Goal: Task Accomplishment & Management: Use online tool/utility

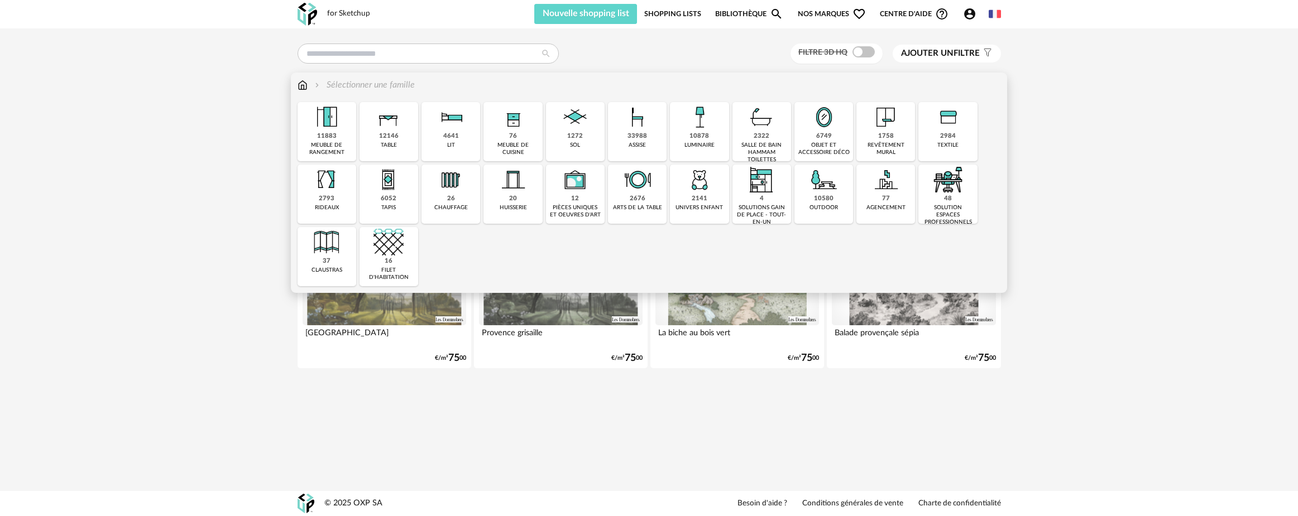
click at [292, 131] on img at bounding box center [513, 117] width 30 height 30
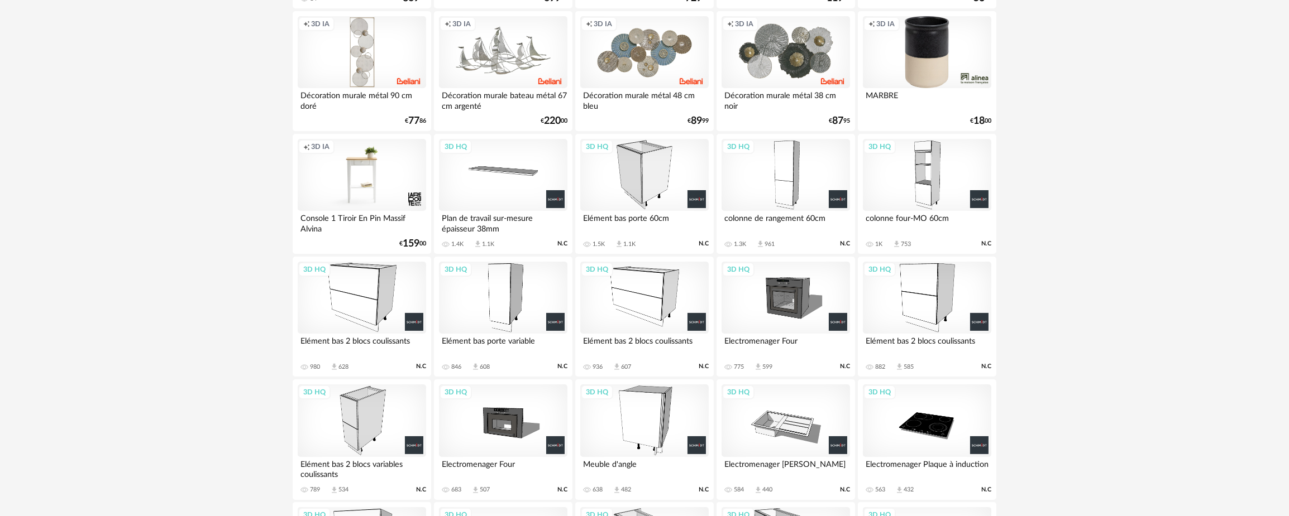
scroll to position [307, 0]
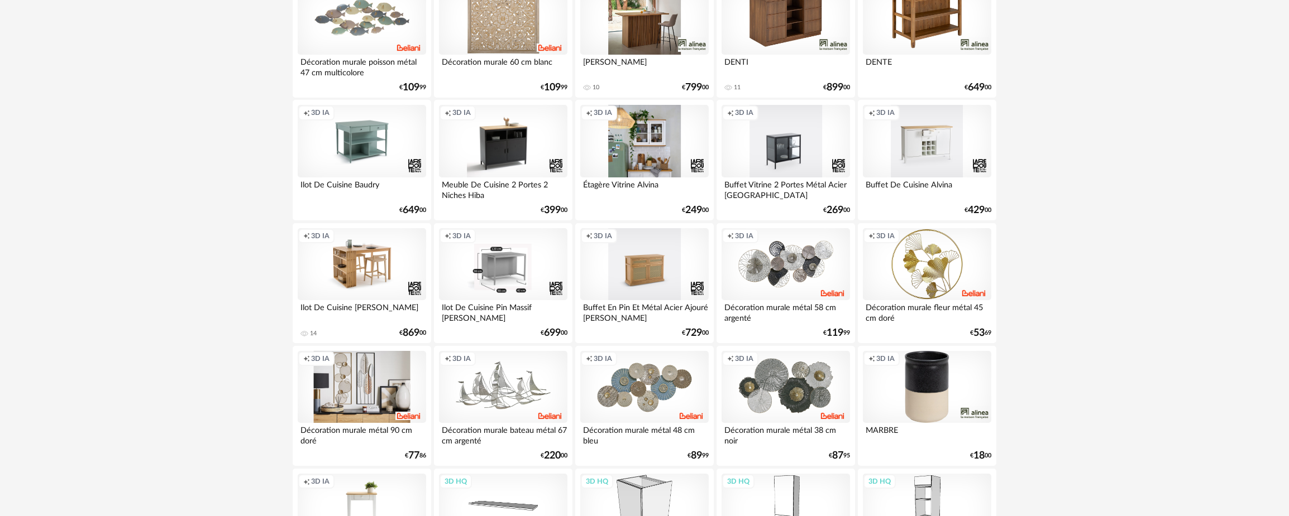
click at [292, 342] on div "Creation icon 3D IA" at bounding box center [362, 387] width 128 height 73
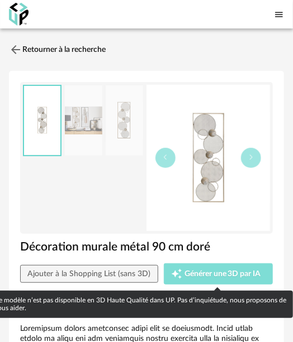
click at [202, 274] on span "Générer une 3D par IA" at bounding box center [222, 274] width 76 height 8
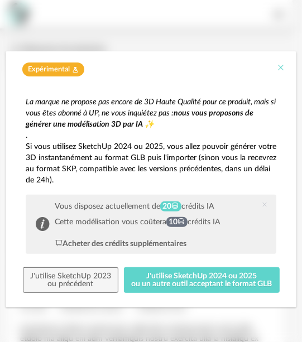
click at [279, 68] on icon "Close" at bounding box center [280, 67] width 9 height 9
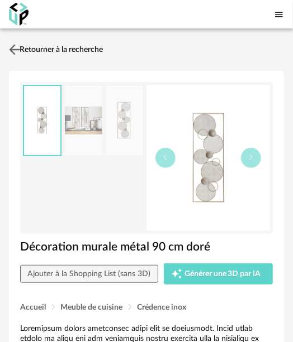
click at [17, 51] on img at bounding box center [15, 49] width 16 height 16
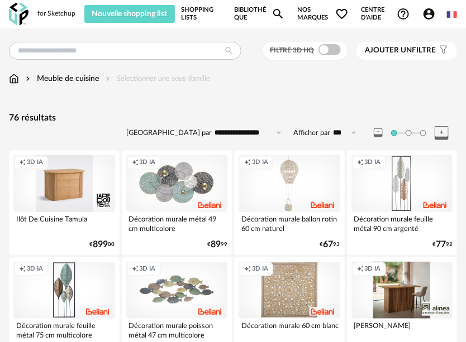
click at [197, 13] on link "Shopping Lists" at bounding box center [201, 14] width 41 height 18
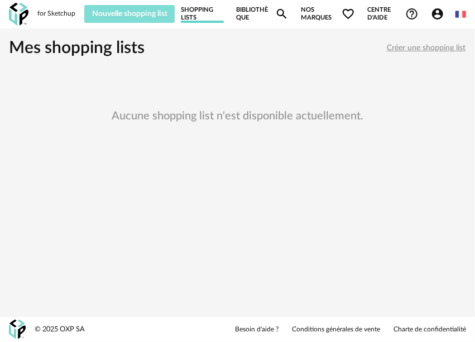
click at [160, 13] on span "Nouvelle shopping list" at bounding box center [129, 14] width 75 height 8
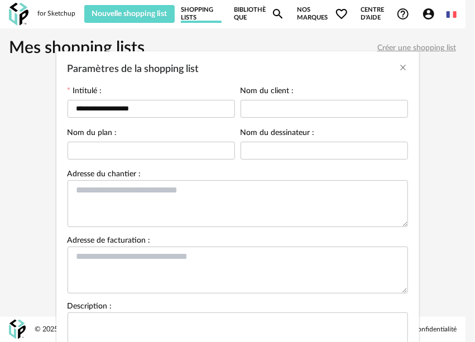
click at [57, 11] on div "**********" at bounding box center [237, 171] width 475 height 342
click at [59, 12] on div "**********" at bounding box center [237, 171] width 475 height 342
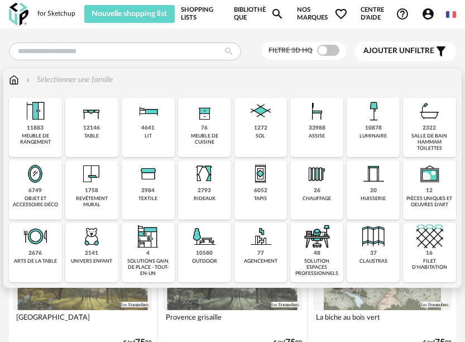
click at [257, 116] on img at bounding box center [260, 111] width 27 height 27
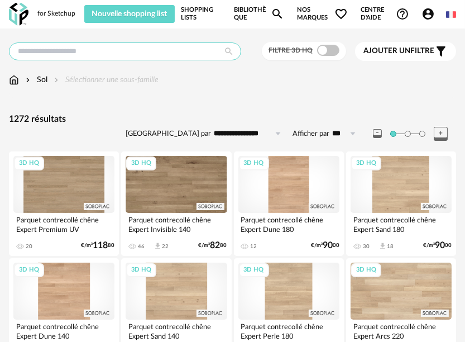
click at [179, 55] on input "text" at bounding box center [125, 51] width 232 height 18
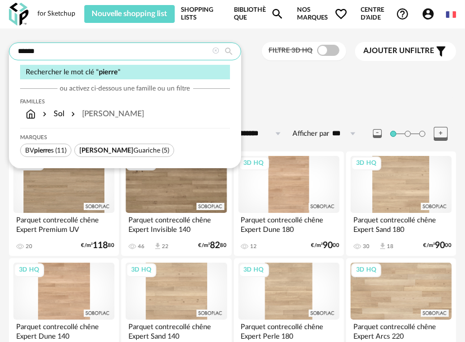
type input "******"
click at [98, 116] on div "Pierre" at bounding box center [106, 113] width 75 height 11
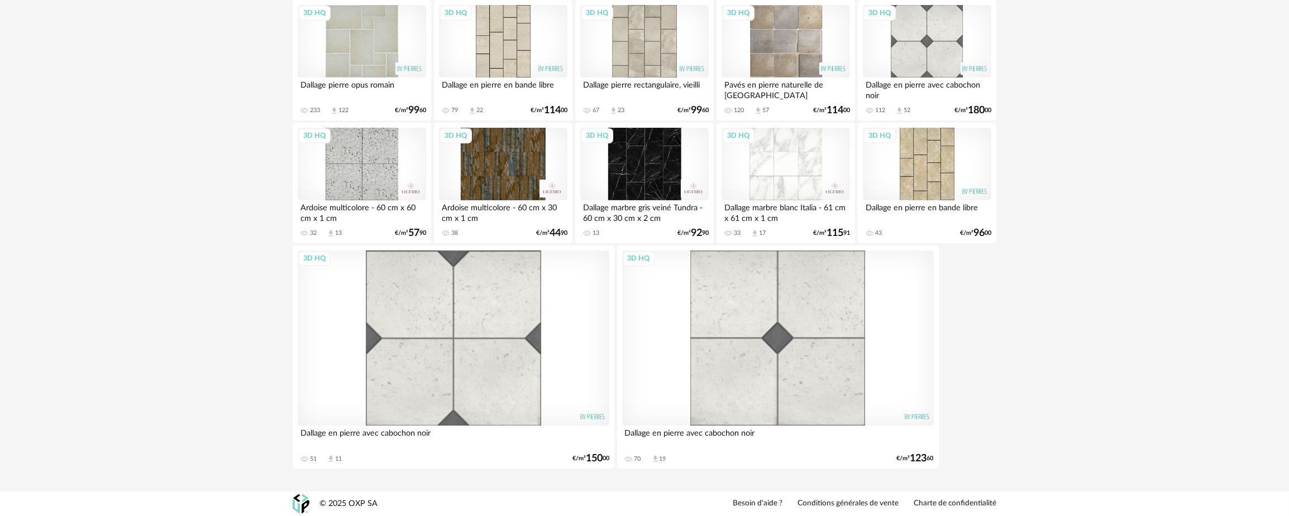
scroll to position [49, 0]
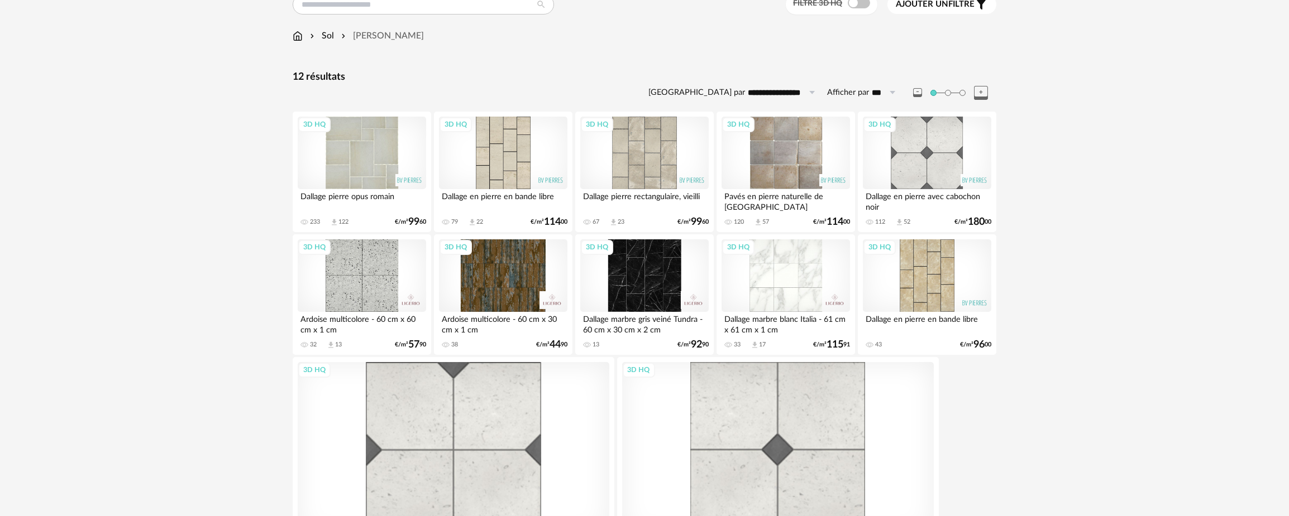
click at [373, 158] on div "3D HQ" at bounding box center [362, 153] width 128 height 73
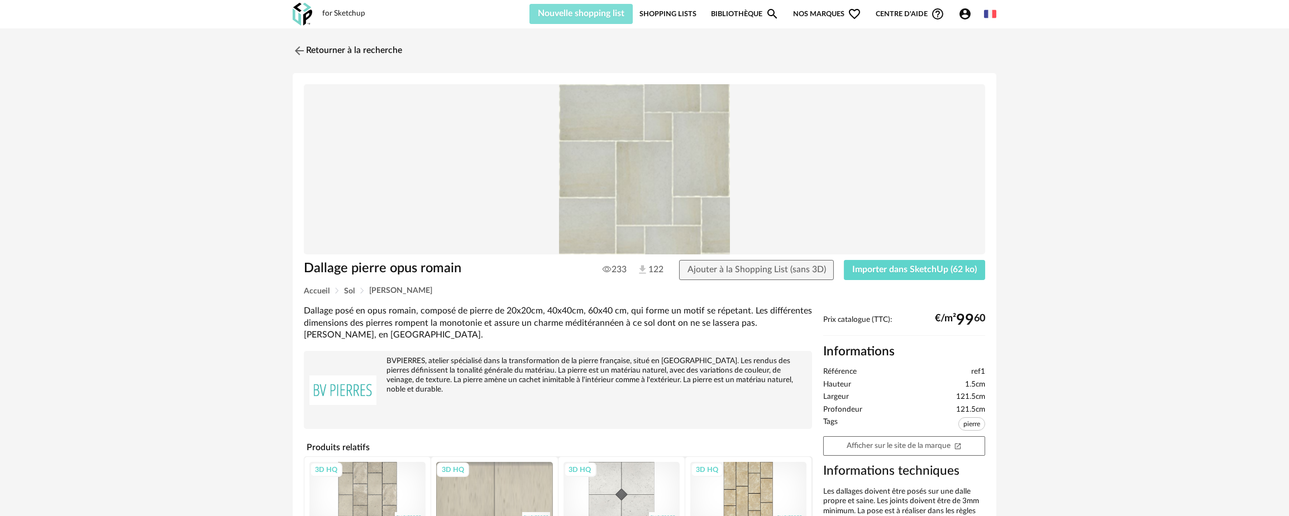
click at [465, 8] on button "Nouvelle shopping list" at bounding box center [580, 14] width 103 height 20
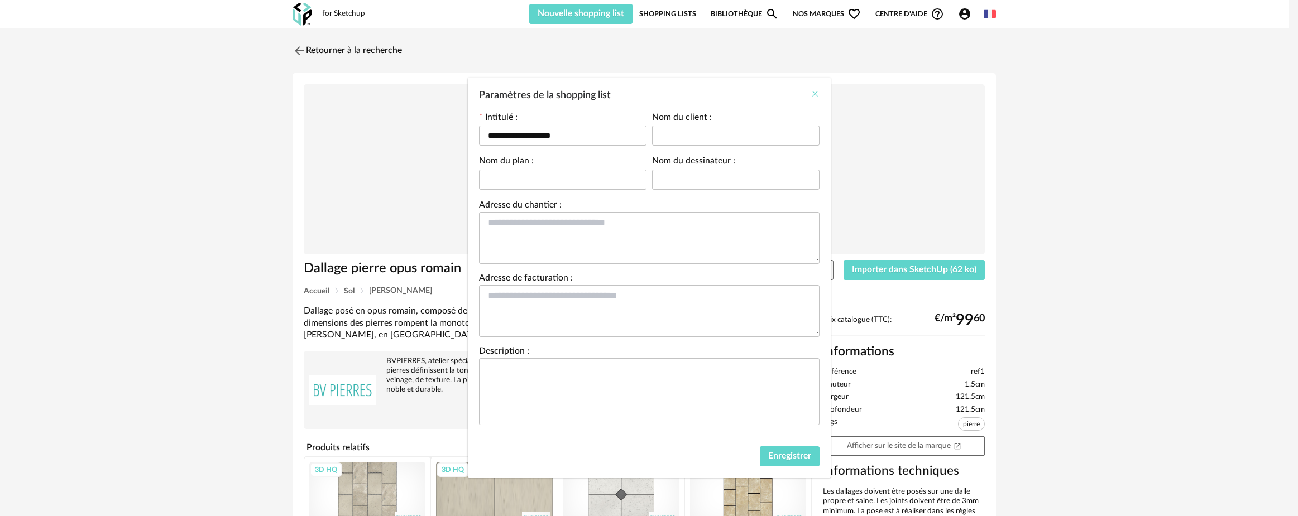
click at [465, 93] on icon "Close" at bounding box center [815, 93] width 9 height 9
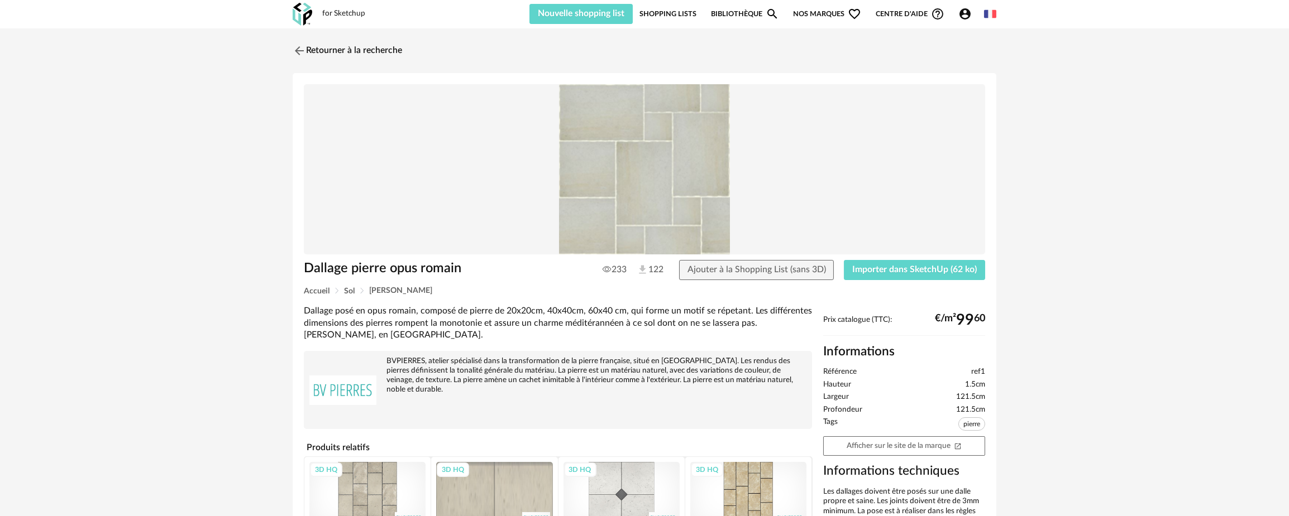
click at [306, 14] on img at bounding box center [303, 14] width 20 height 23
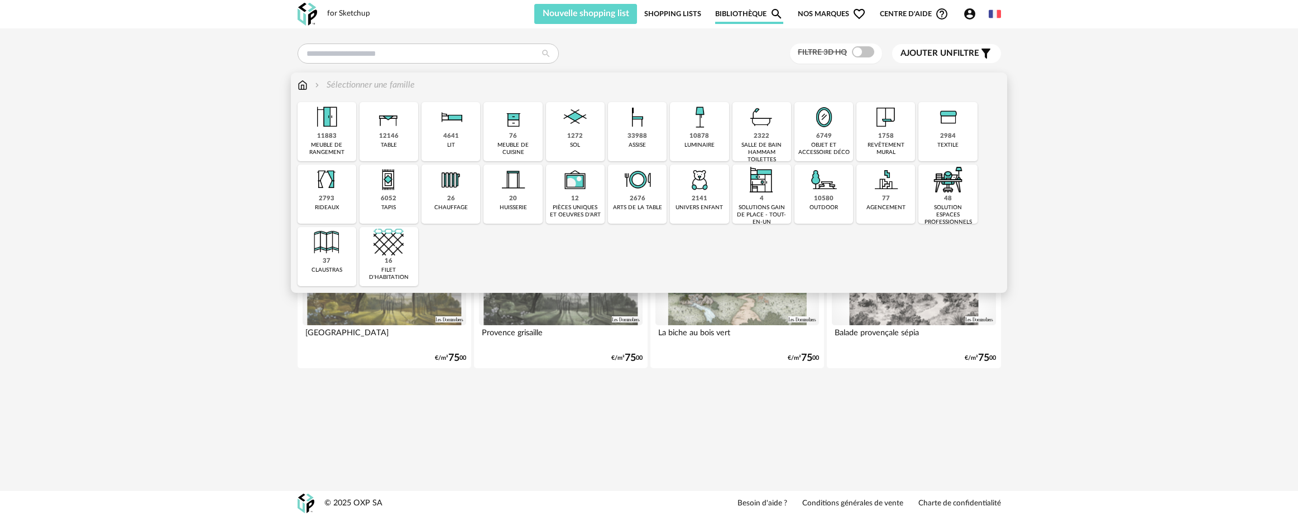
click at [640, 134] on div "33988" at bounding box center [638, 136] width 20 height 8
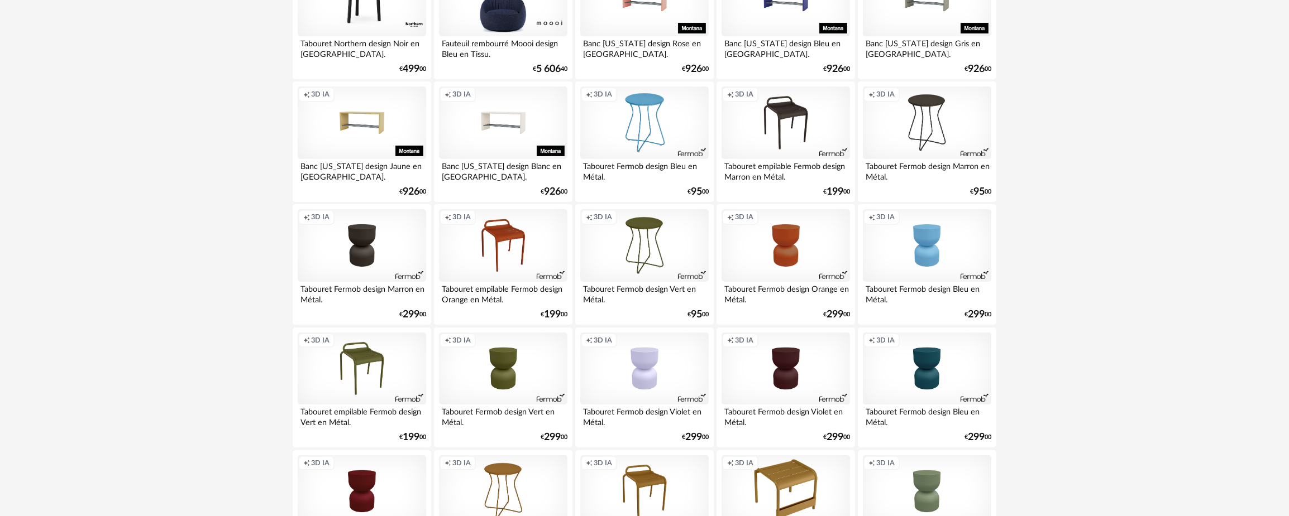
scroll to position [223, 0]
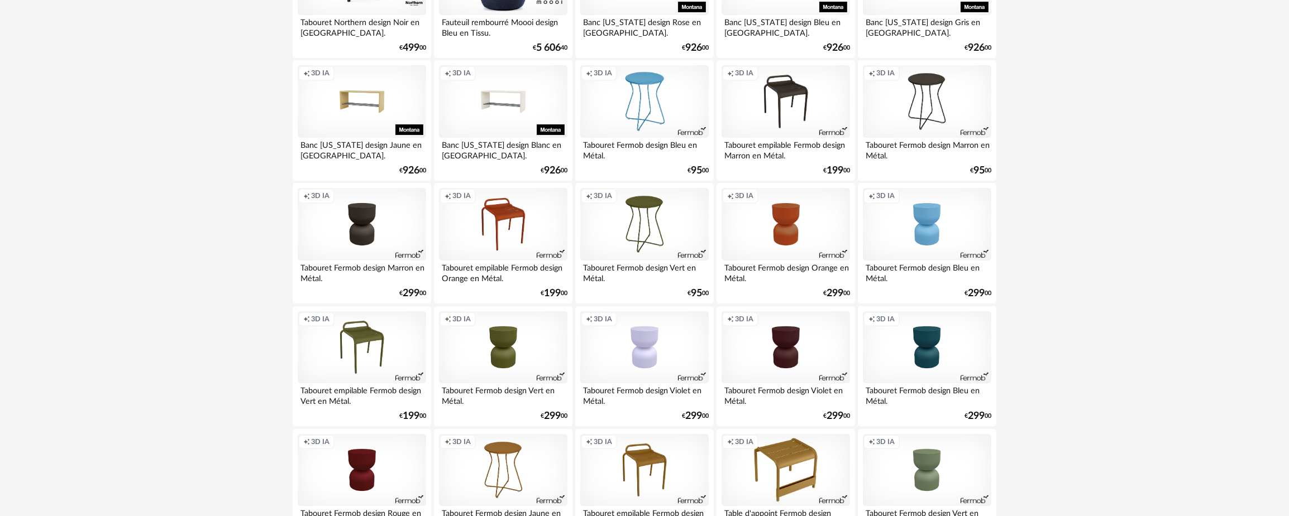
click at [651, 345] on div "Creation icon 3D IA" at bounding box center [644, 348] width 128 height 73
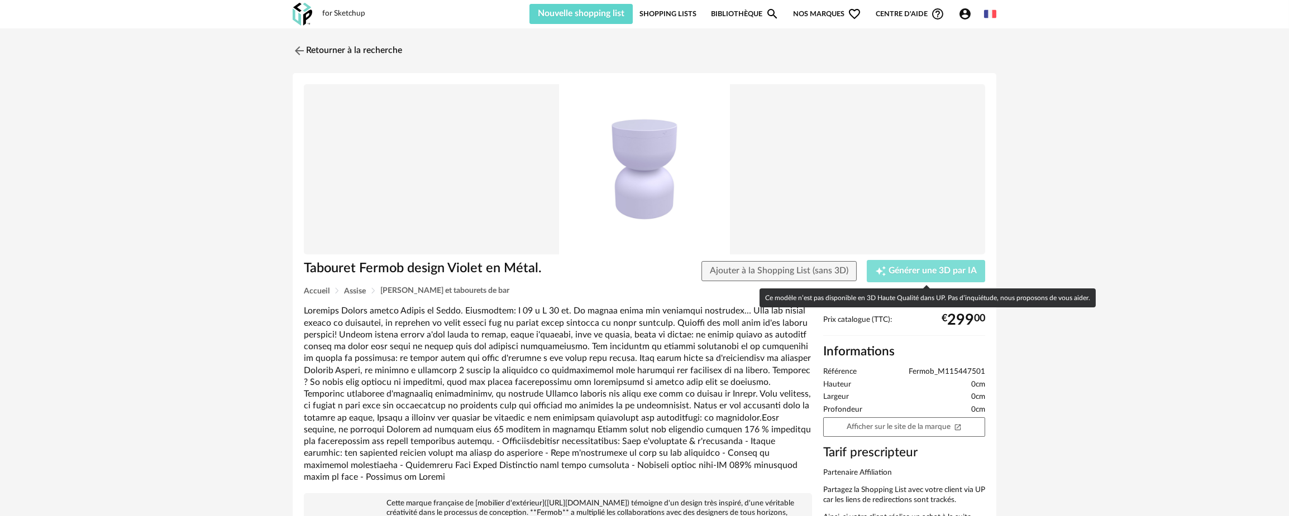
click at [907, 274] on span "Générer une 3D par IA" at bounding box center [932, 271] width 88 height 9
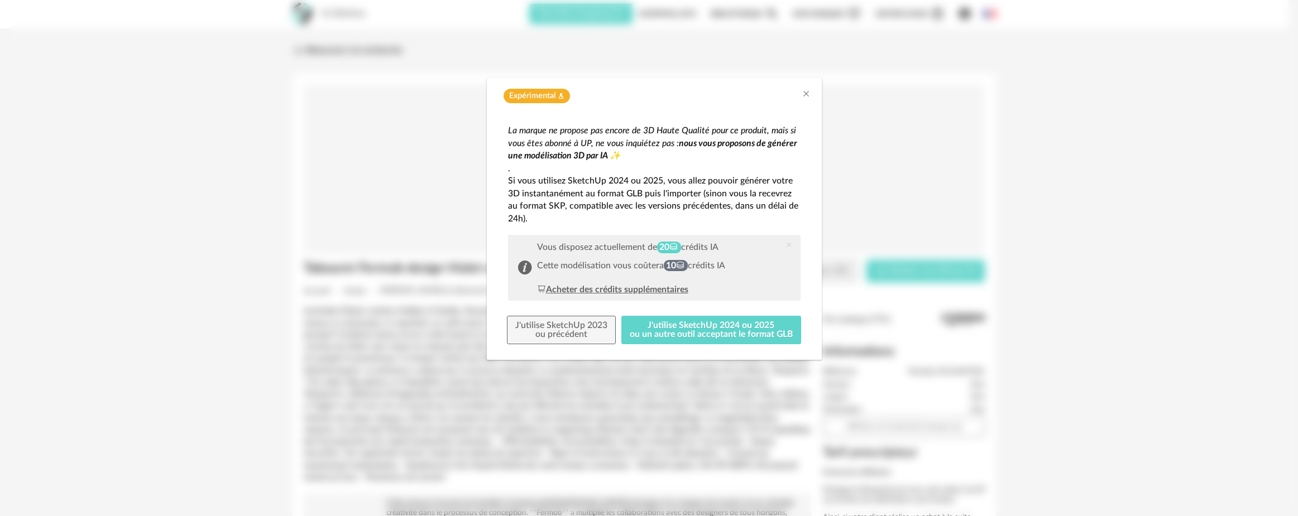
click at [639, 292] on div "Acheter des crédits supplémentaires" at bounding box center [612, 290] width 151 height 13
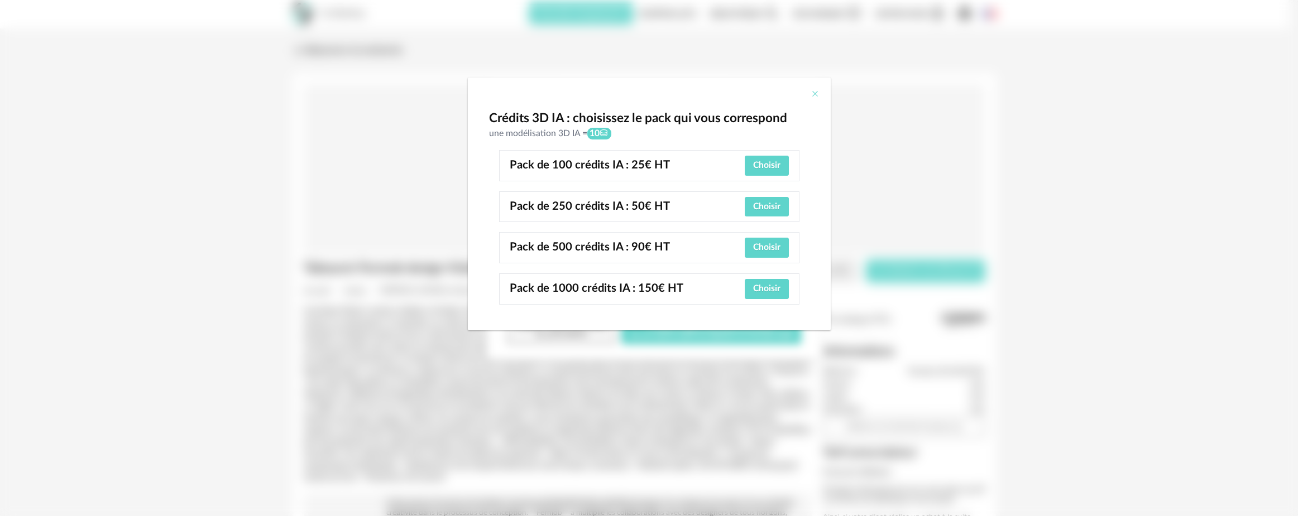
click at [814, 98] on icon "Close" at bounding box center [815, 93] width 9 height 9
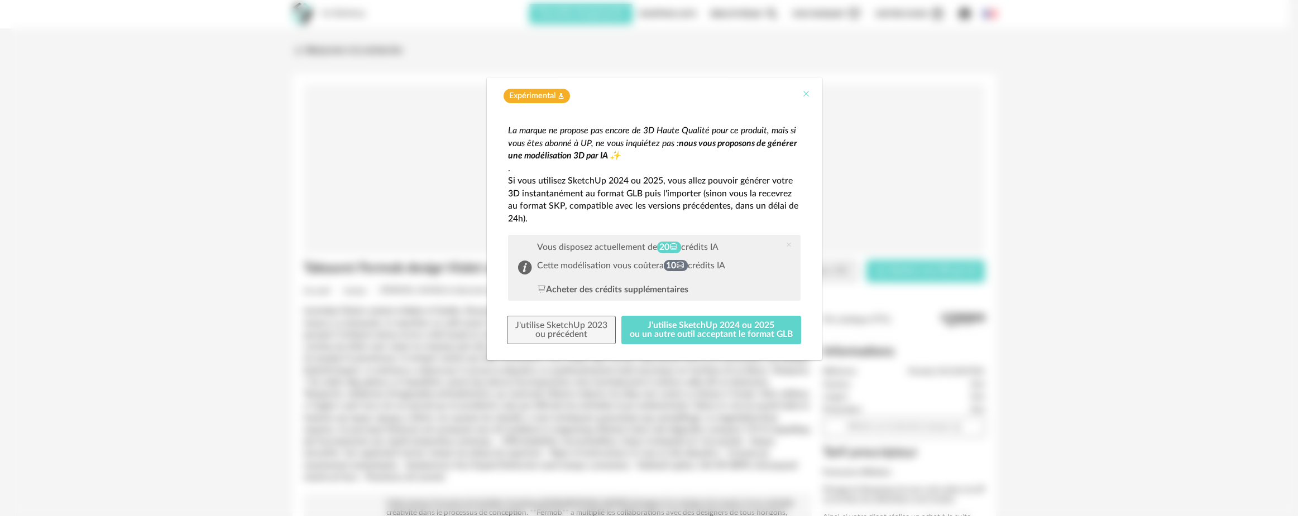
click at [810, 95] on icon "Close" at bounding box center [806, 93] width 9 height 9
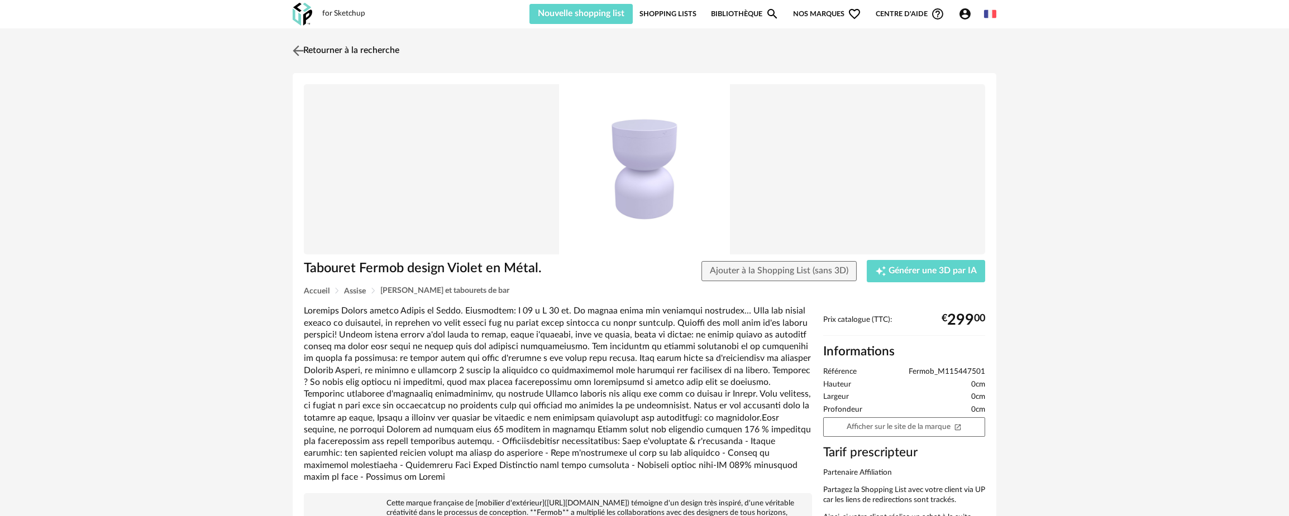
click at [307, 53] on link "Retourner à la recherche" at bounding box center [344, 51] width 109 height 25
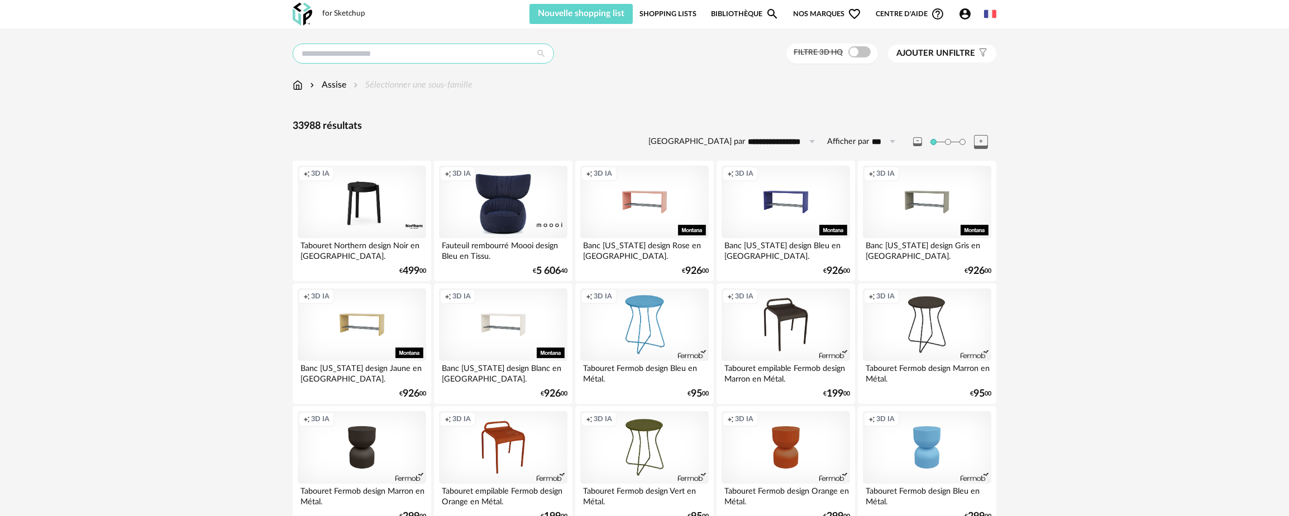
click at [435, 54] on input "text" at bounding box center [423, 54] width 261 height 20
click at [293, 17] on img at bounding box center [303, 14] width 20 height 23
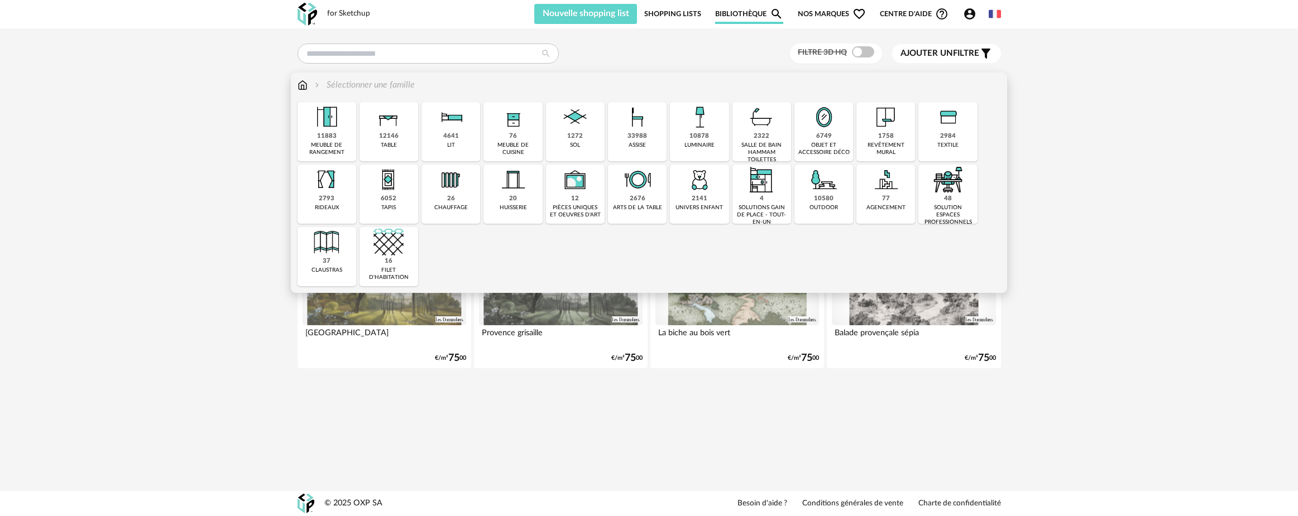
drag, startPoint x: 752, startPoint y: 184, endPoint x: 810, endPoint y: 214, distance: 65.9
click at [752, 184] on img at bounding box center [762, 180] width 30 height 30
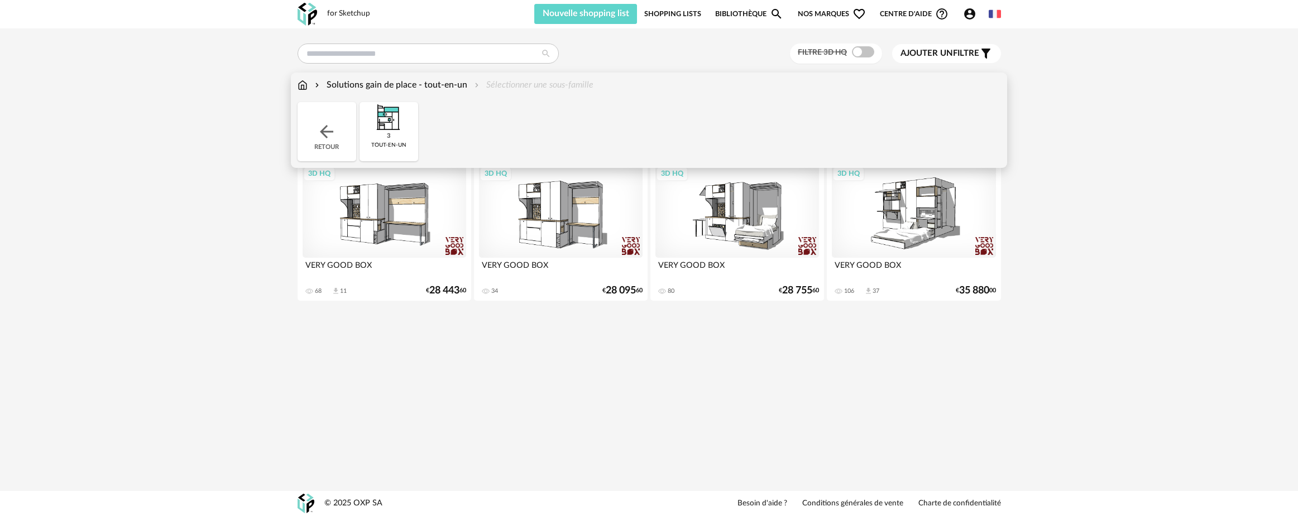
click at [327, 112] on div "Retour" at bounding box center [327, 131] width 59 height 59
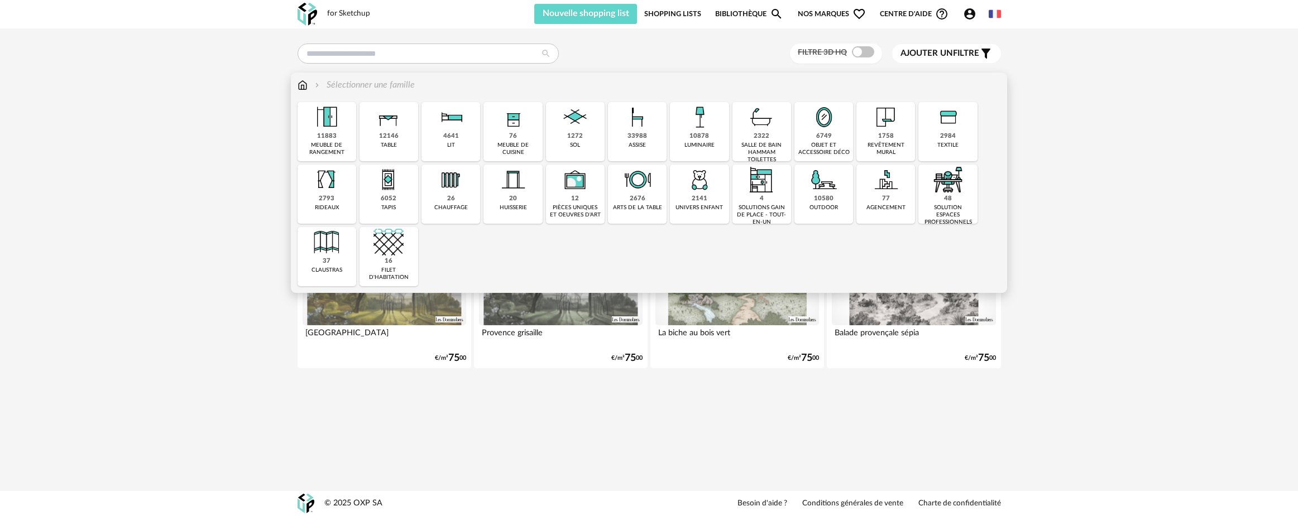
click at [825, 137] on div "6749" at bounding box center [824, 136] width 16 height 8
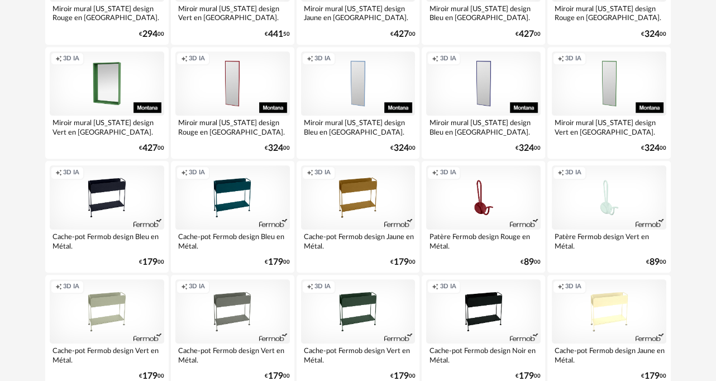
scroll to position [670, 0]
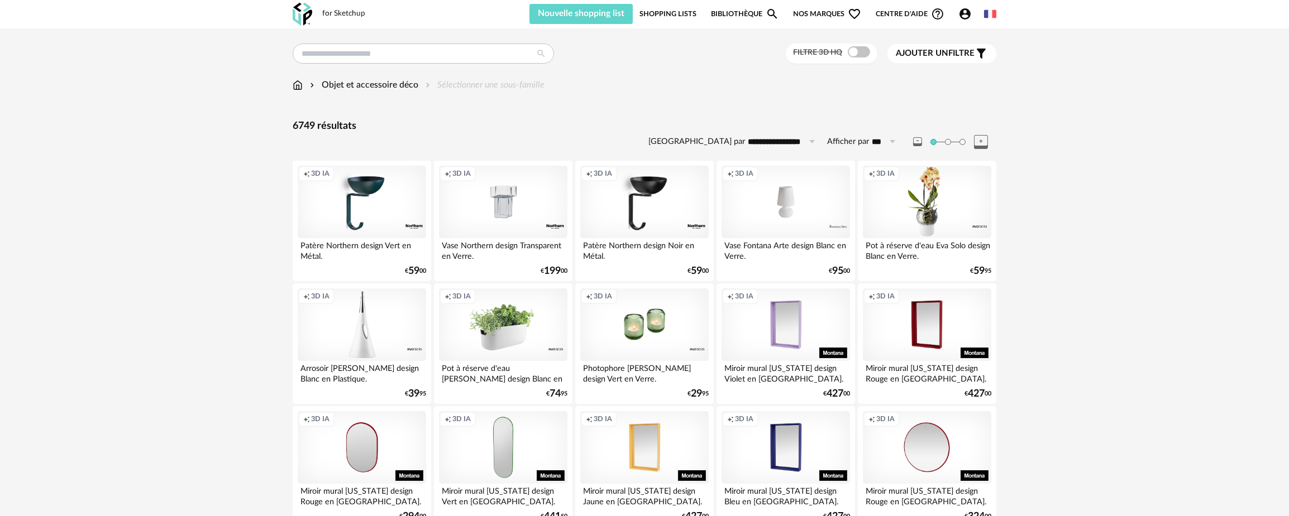
click at [714, 58] on span "Ajouter un filtre" at bounding box center [935, 53] width 79 height 11
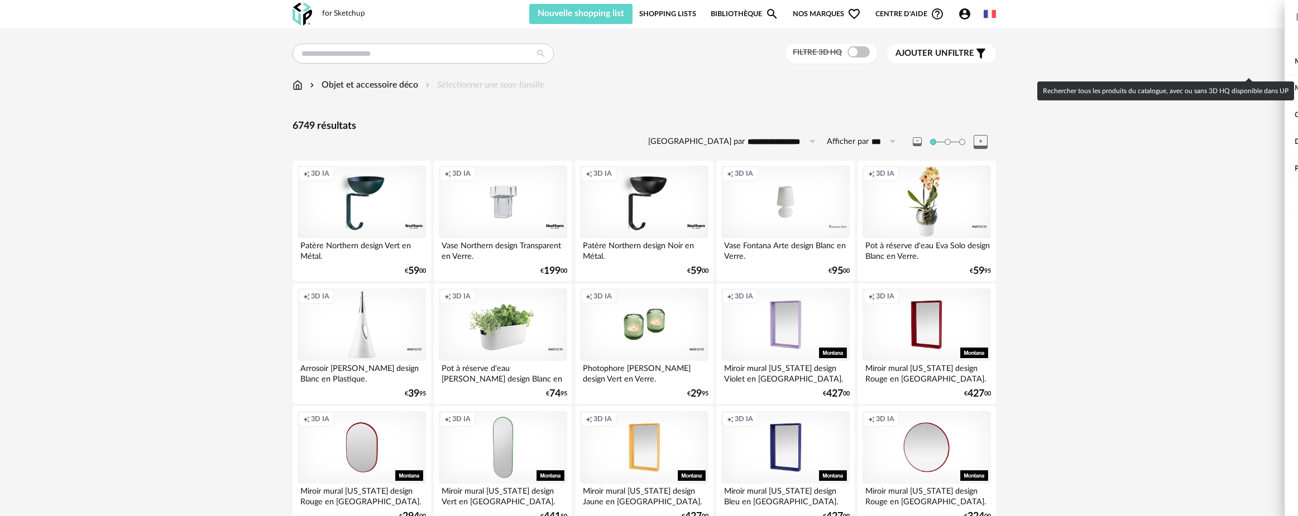
click at [714, 61] on span at bounding box center [1275, 61] width 22 height 11
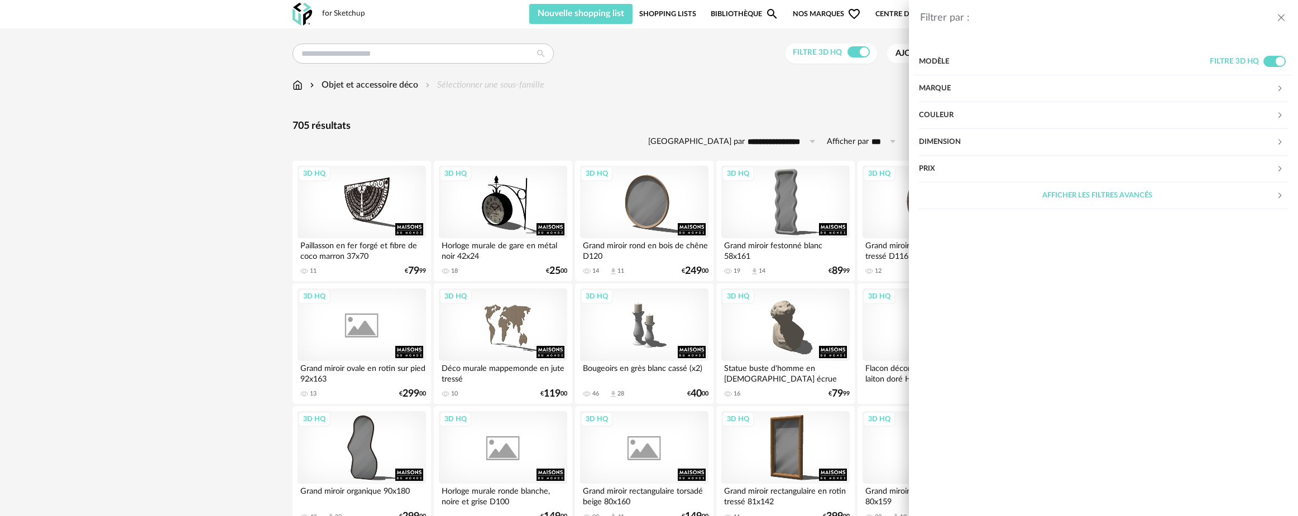
click at [714, 18] on icon "close drawer" at bounding box center [1281, 17] width 11 height 11
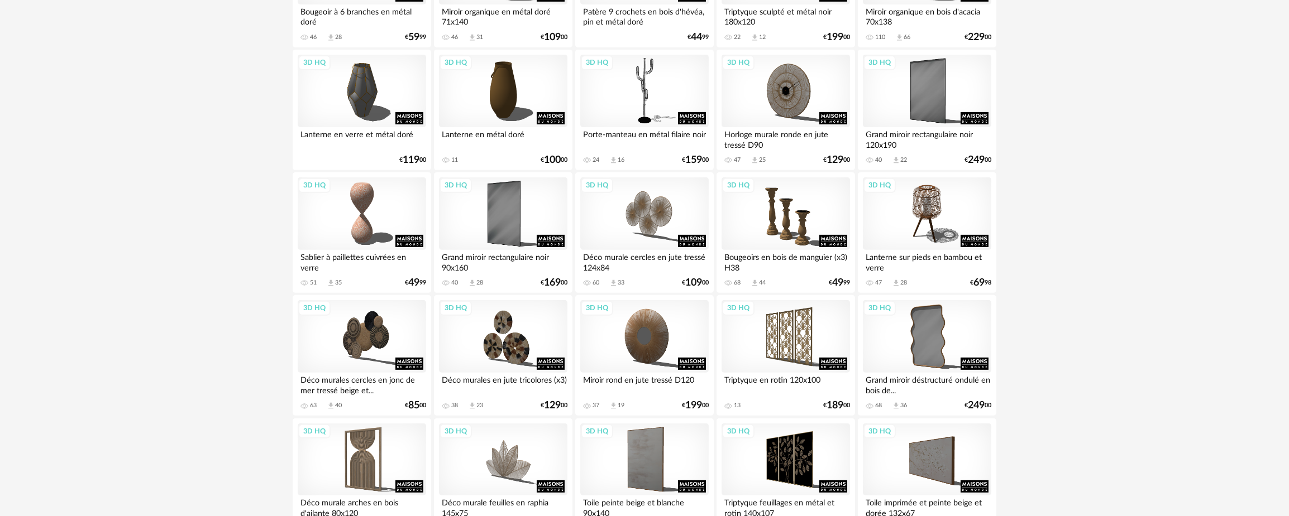
scroll to position [1396, 0]
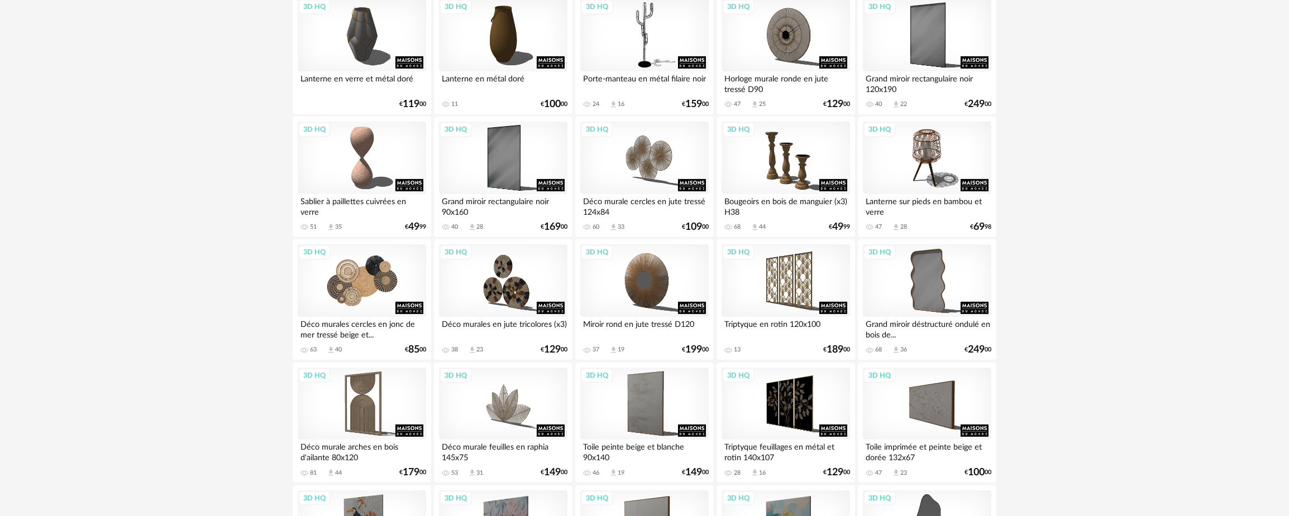
click at [384, 289] on div "3D HQ" at bounding box center [362, 281] width 128 height 73
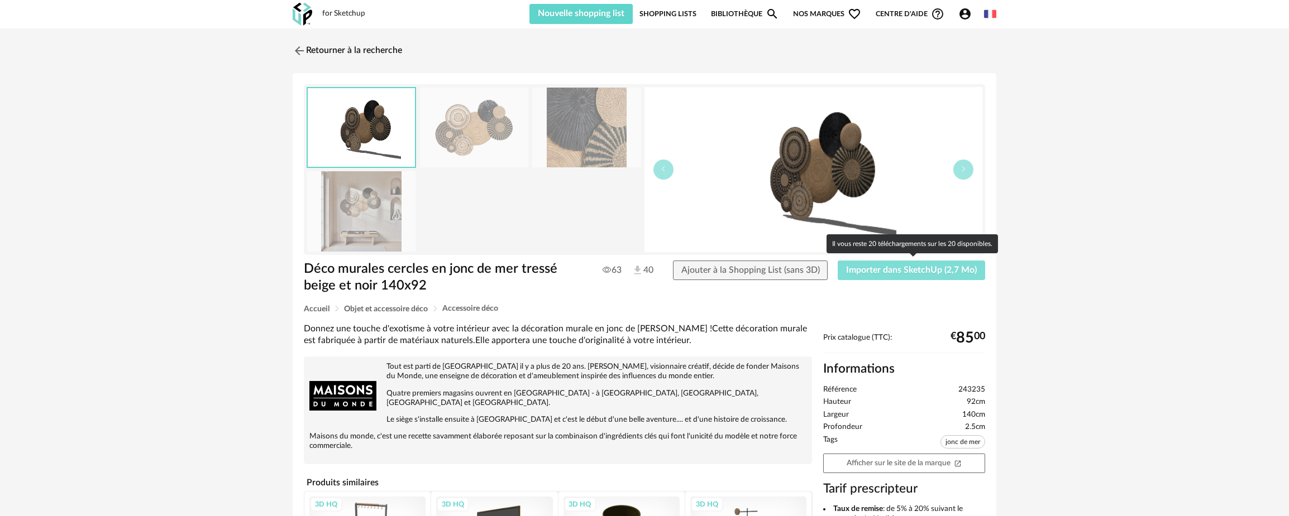
click at [714, 270] on span "Importer dans SketchUp (2,7 Mo)" at bounding box center [911, 270] width 131 height 9
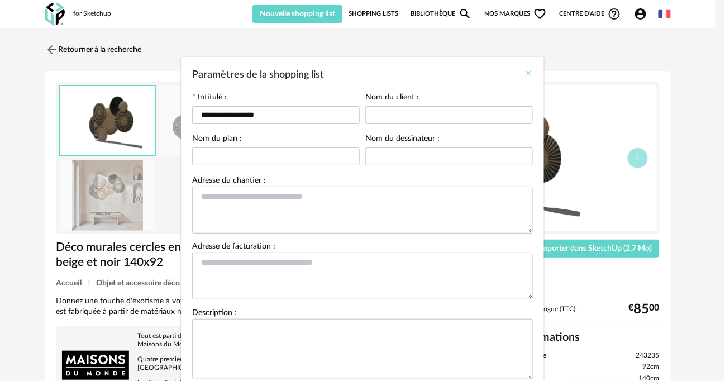
click at [524, 71] on icon "Close" at bounding box center [528, 73] width 9 height 9
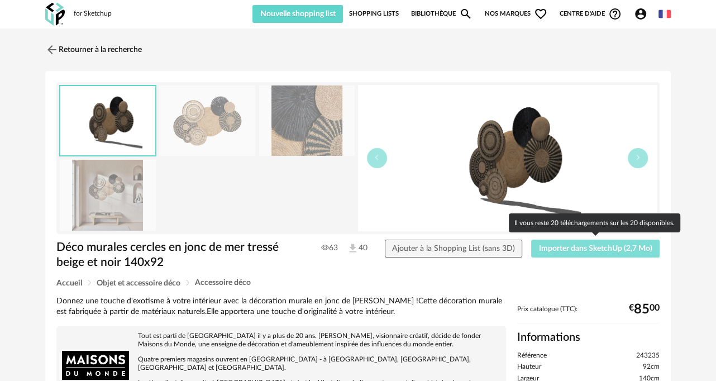
click at [589, 245] on span "Importer dans SketchUp (2,7 Mo)" at bounding box center [595, 249] width 113 height 8
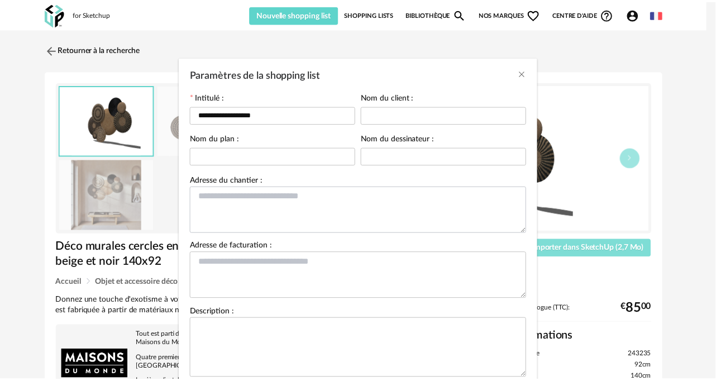
scroll to position [73, 0]
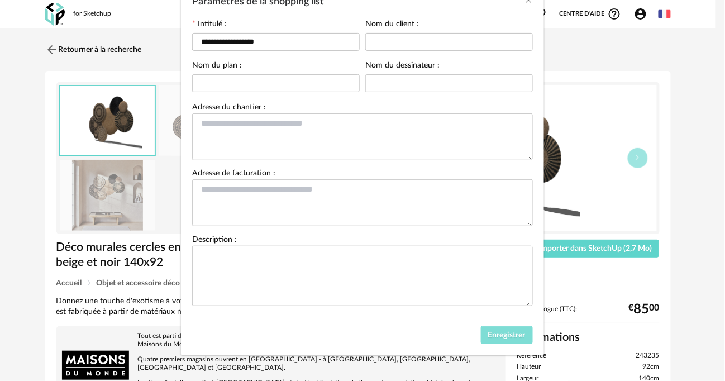
click at [495, 333] on span "Enregistrer" at bounding box center [506, 335] width 37 height 8
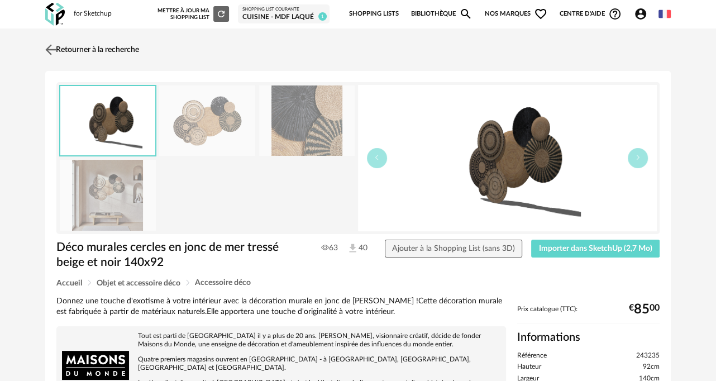
click at [47, 49] on img at bounding box center [51, 49] width 16 height 16
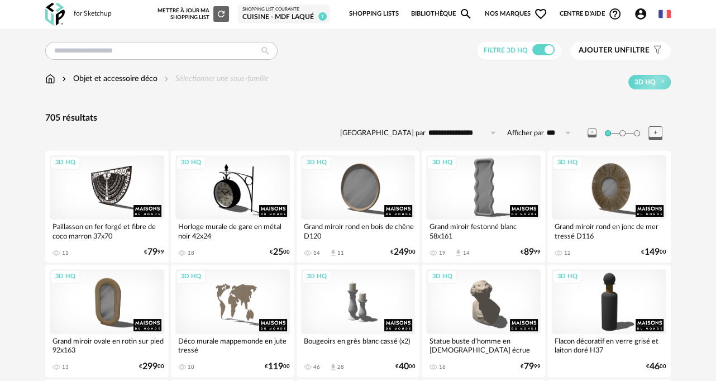
click at [567, 133] on icon at bounding box center [568, 133] width 14 height 18
click at [567, 240] on span "500" at bounding box center [563, 237] width 15 height 9
type input "***"
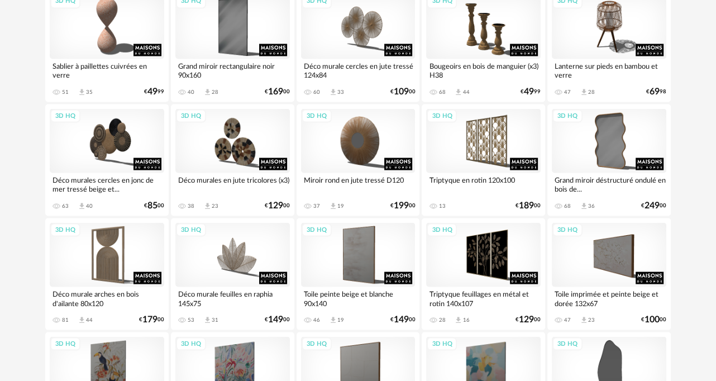
scroll to position [1645, 0]
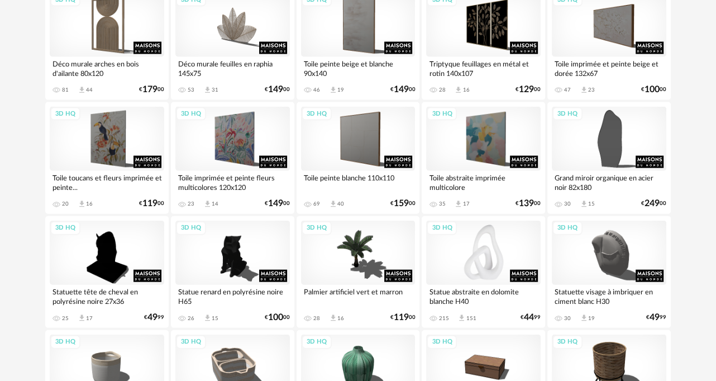
click at [500, 264] on div "3D HQ" at bounding box center [483, 253] width 114 height 64
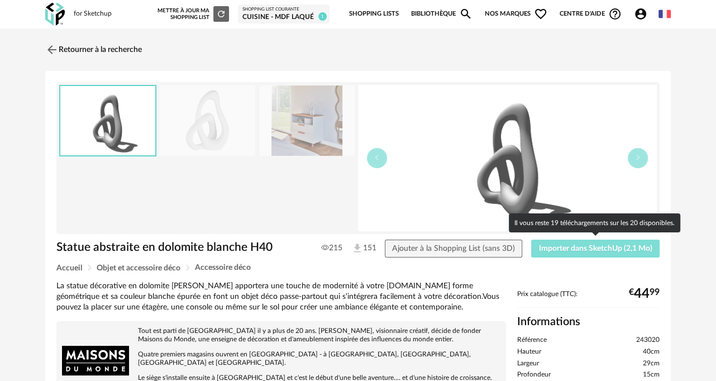
click at [576, 246] on span "Importer dans SketchUp (2,1 Mo)" at bounding box center [595, 249] width 113 height 8
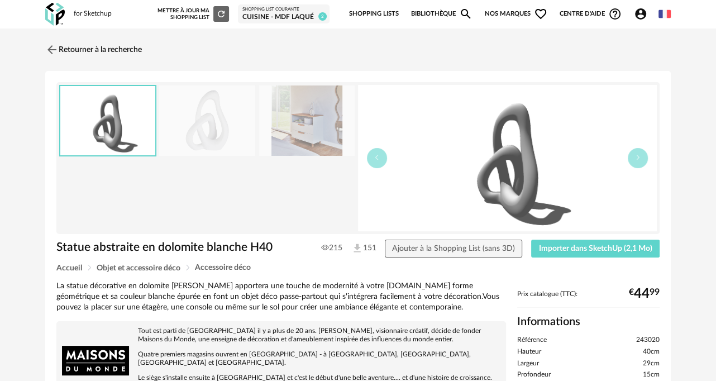
click at [714, 109] on div "Retourner à la recherche Statue abstraite en dolomite blanche H40 Statue abstra…" at bounding box center [358, 351] width 716 height 647
click at [56, 47] on img at bounding box center [51, 49] width 16 height 16
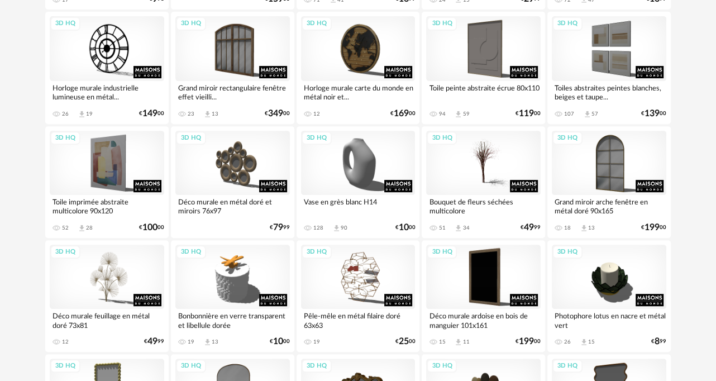
scroll to position [3223, 0]
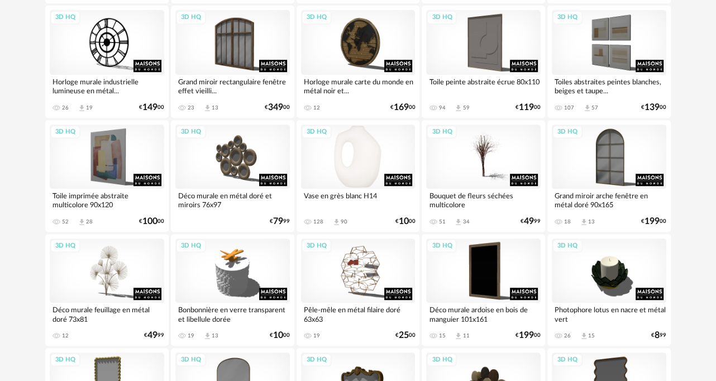
click at [351, 138] on div "3D HQ" at bounding box center [358, 157] width 114 height 64
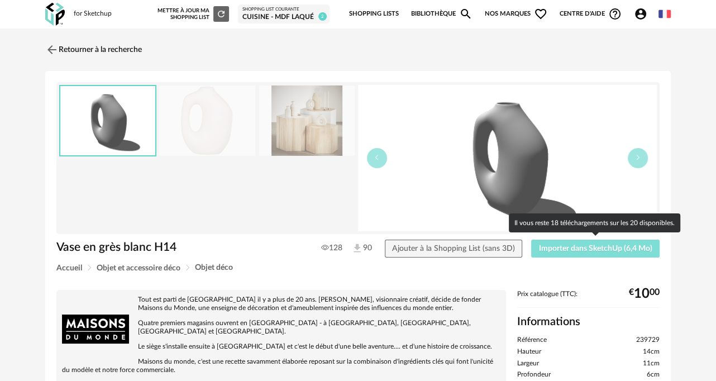
click at [606, 250] on span "Importer dans SketchUp (6,4 Mo)" at bounding box center [595, 249] width 113 height 8
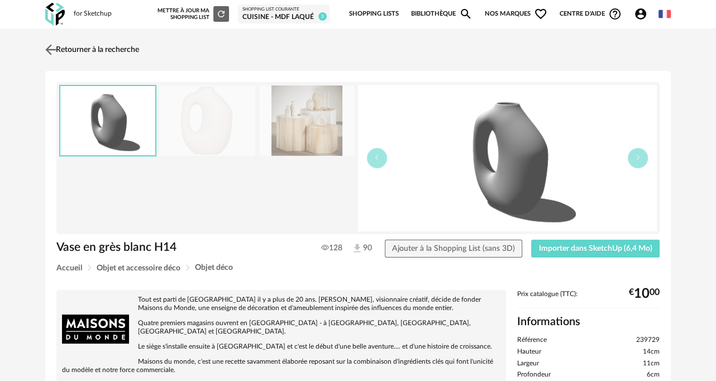
click at [54, 47] on img at bounding box center [51, 49] width 16 height 16
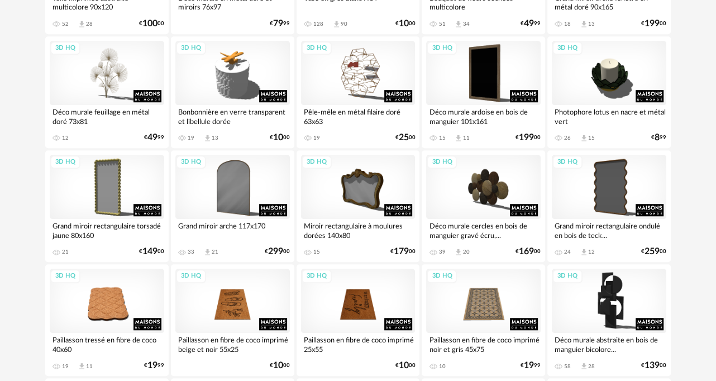
scroll to position [3447, 0]
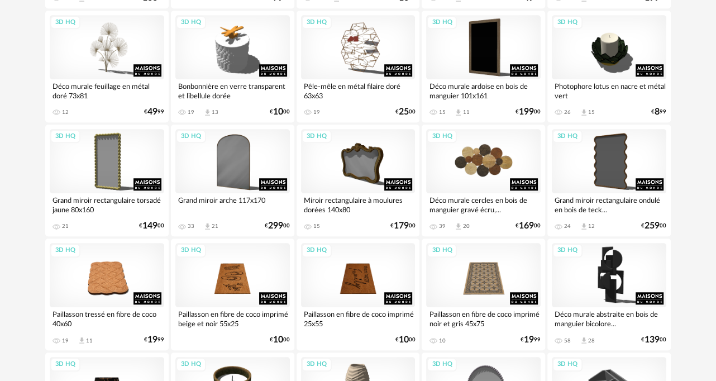
click at [485, 164] on div "3D HQ" at bounding box center [483, 161] width 114 height 64
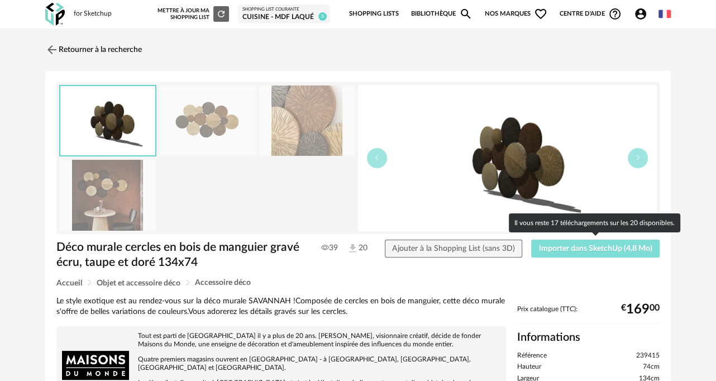
click at [599, 245] on span "Importer dans SketchUp (4,8 Mo)" at bounding box center [595, 249] width 113 height 8
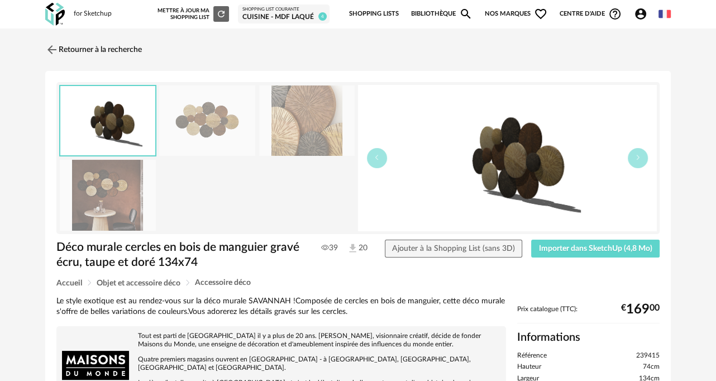
click at [707, 50] on div "Retourner à la recherche Déco murale cercles en bois de manguier gravé écru, ta…" at bounding box center [358, 368] width 716 height 681
click at [54, 50] on img at bounding box center [51, 49] width 16 height 16
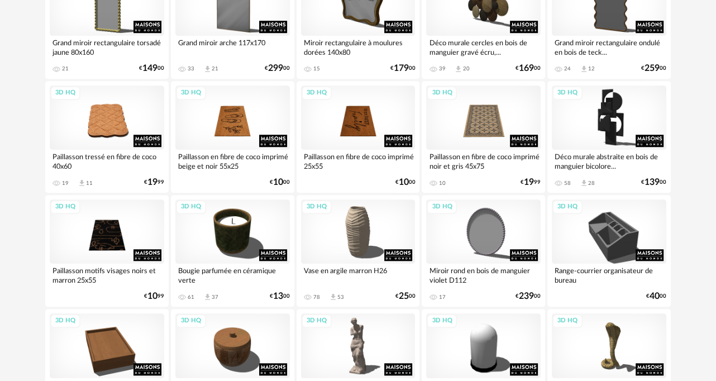
scroll to position [3338, 0]
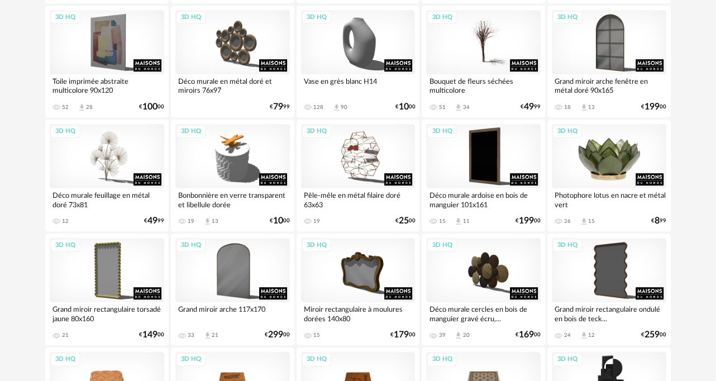
click at [617, 156] on div "3D HQ" at bounding box center [609, 156] width 114 height 64
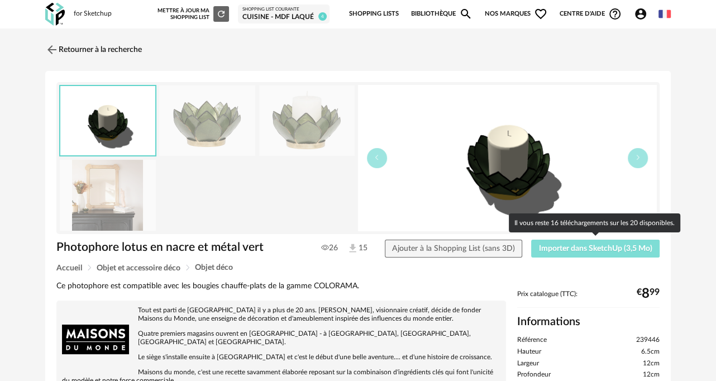
click at [626, 249] on span "Importer dans SketchUp (3,5 Mo)" at bounding box center [595, 249] width 113 height 8
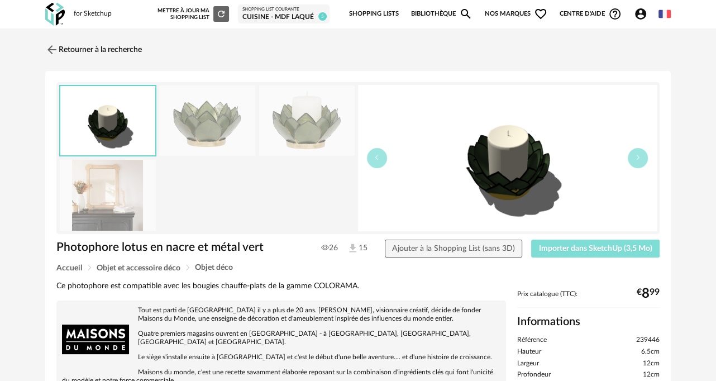
scroll to position [7, 0]
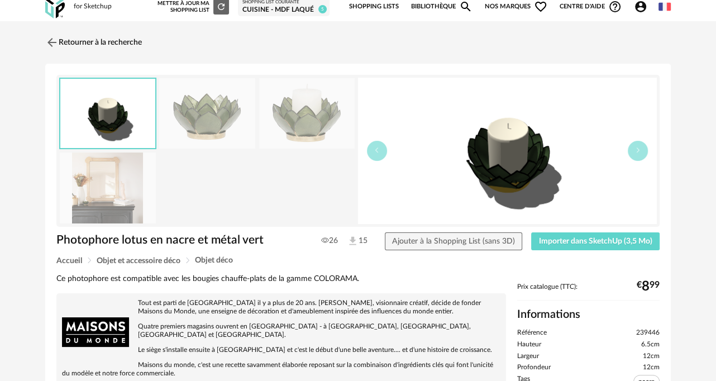
click at [34, 39] on div "Retourner à la recherche Photophore lotus en nacre et métal vert Photophore lot…" at bounding box center [358, 354] width 716 height 666
click at [51, 42] on img at bounding box center [51, 42] width 16 height 16
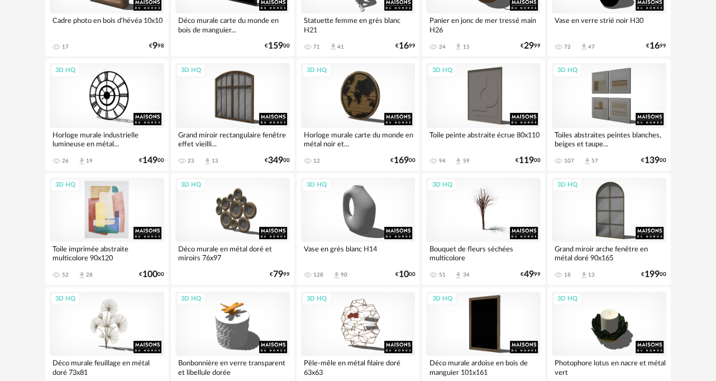
scroll to position [3226, 0]
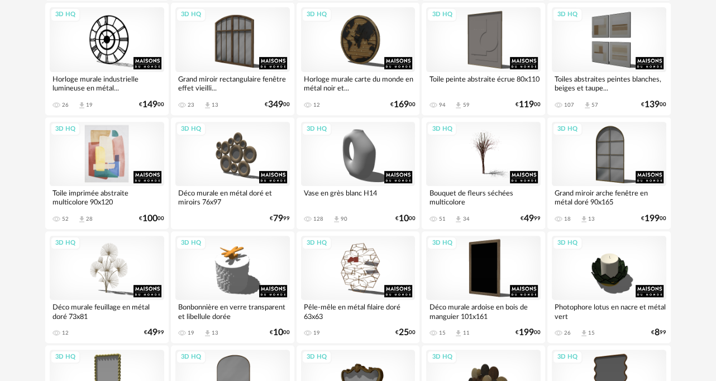
click at [138, 145] on div "3D HQ" at bounding box center [107, 154] width 114 height 64
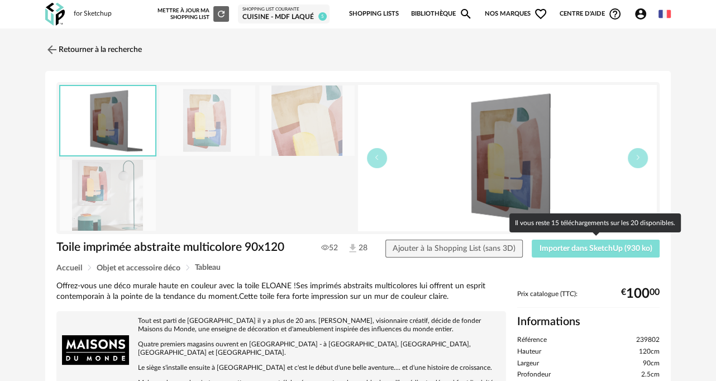
click at [567, 250] on span "Importer dans SketchUp (930 ko)" at bounding box center [595, 249] width 113 height 8
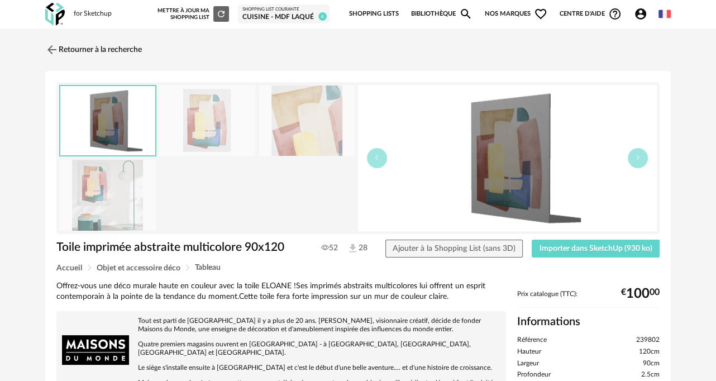
click at [49, 49] on img at bounding box center [51, 49] width 13 height 13
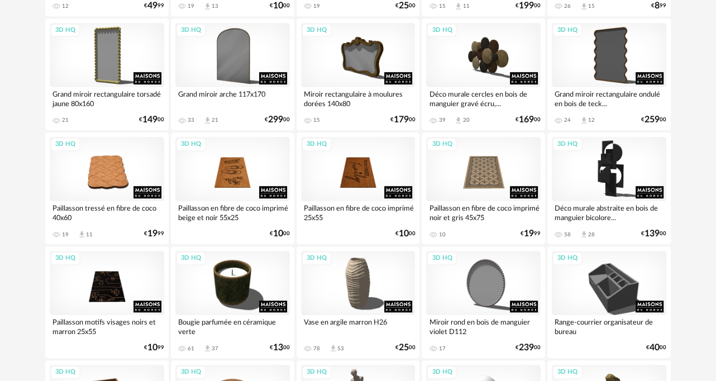
scroll to position [3577, 0]
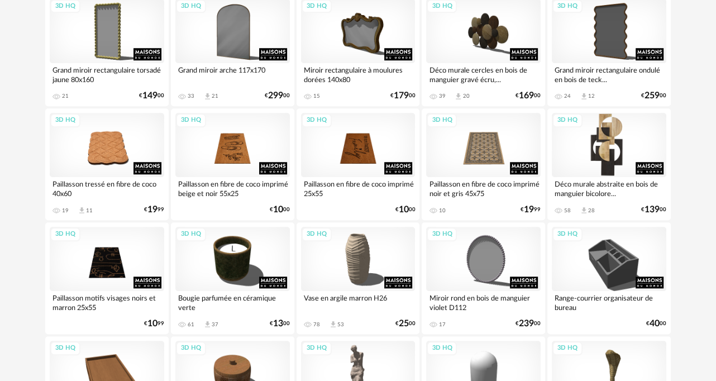
click at [623, 144] on div "3D HQ" at bounding box center [609, 145] width 114 height 64
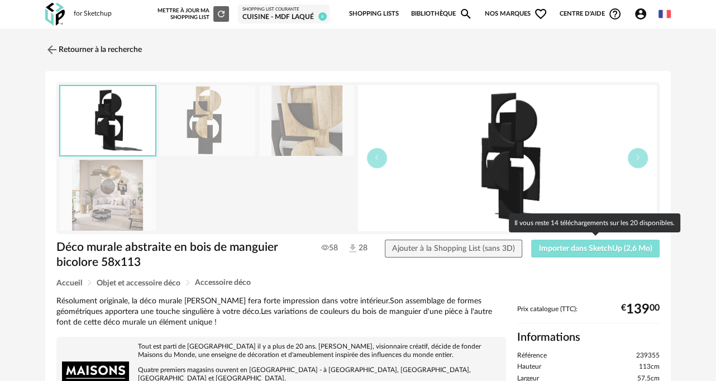
click at [601, 245] on span "Importer dans SketchUp (2,6 Mo)" at bounding box center [595, 249] width 113 height 8
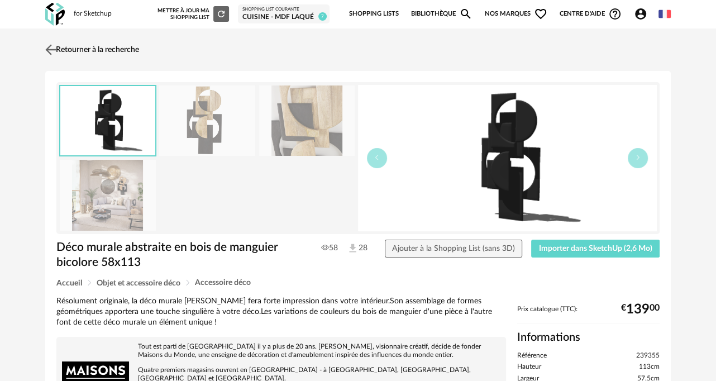
click at [48, 46] on img at bounding box center [51, 49] width 16 height 16
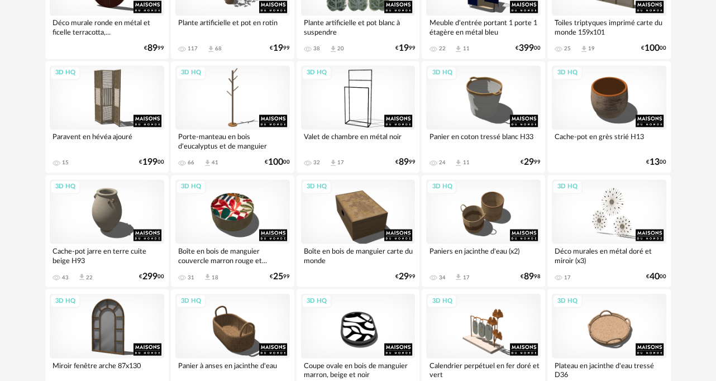
scroll to position [4231, 0]
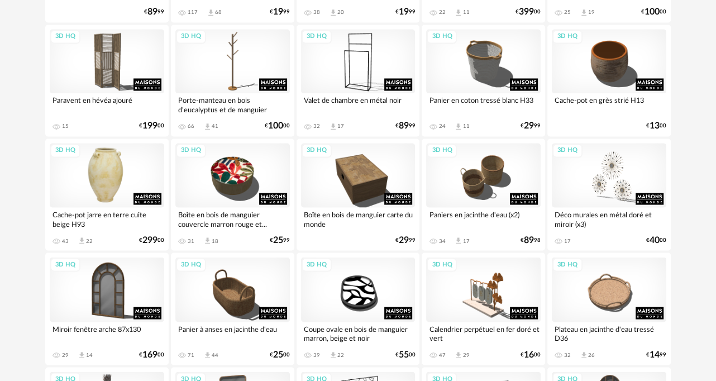
click at [99, 170] on div "3D HQ" at bounding box center [107, 175] width 114 height 64
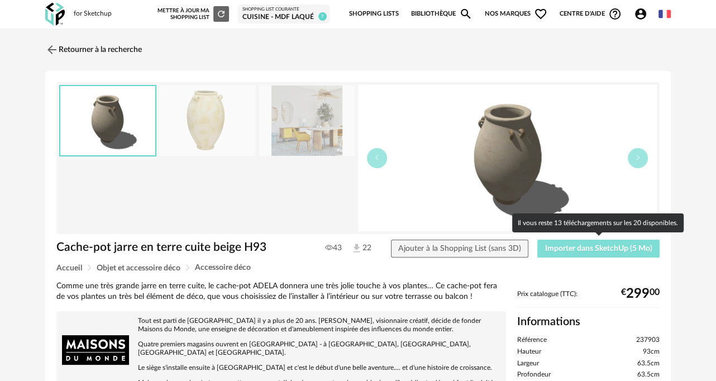
click at [576, 252] on button "Importer dans SketchUp (5 Mo)" at bounding box center [598, 249] width 122 height 18
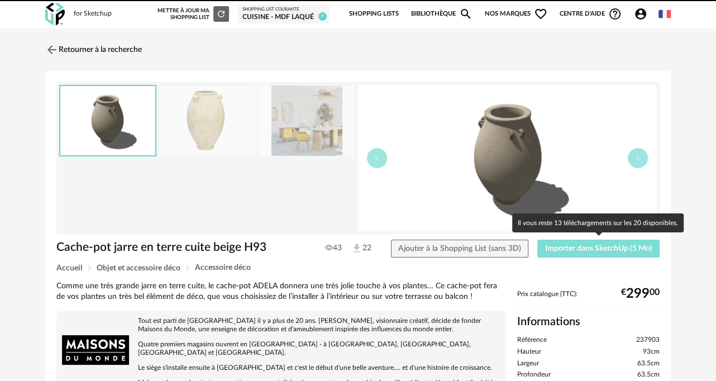
click at [634, 246] on span "Importer dans SketchUp (5 Mo)" at bounding box center [598, 249] width 107 height 8
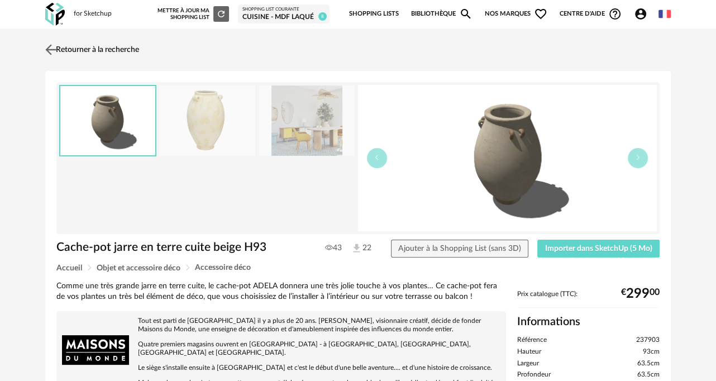
click at [56, 47] on img at bounding box center [51, 49] width 16 height 16
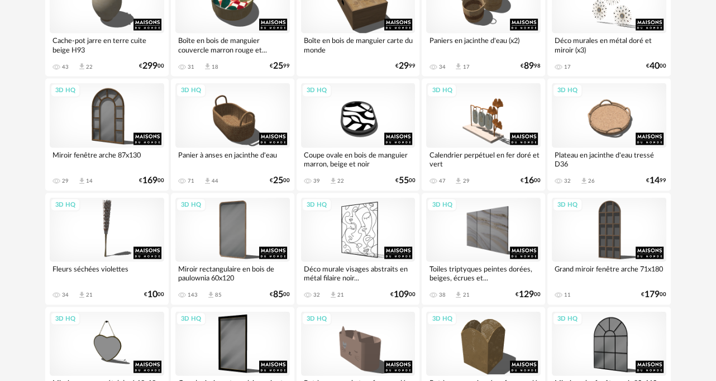
scroll to position [4397, 0]
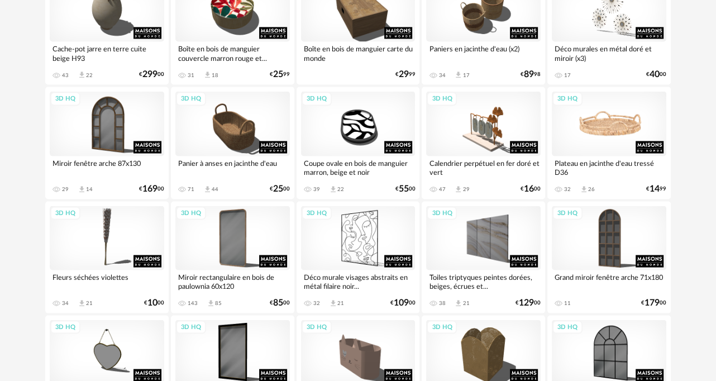
click at [615, 124] on div "3D HQ" at bounding box center [609, 123] width 114 height 64
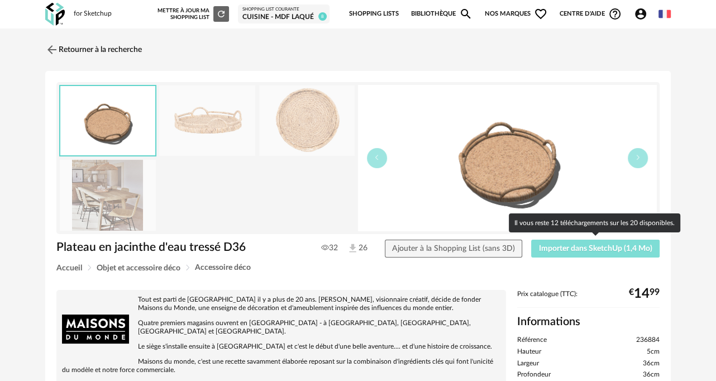
click at [607, 250] on span "Importer dans SketchUp (1,4 Mo)" at bounding box center [595, 249] width 113 height 8
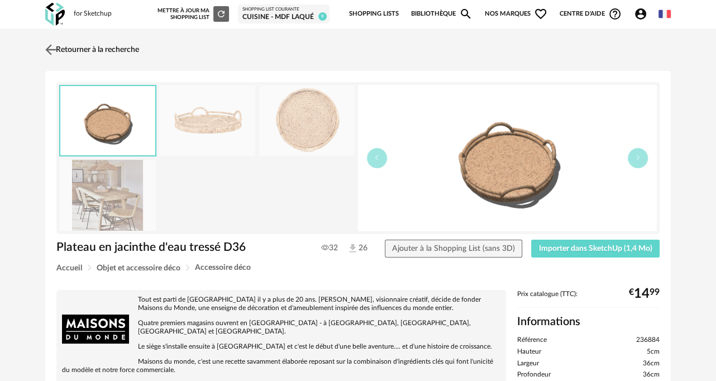
click at [51, 48] on img at bounding box center [51, 49] width 16 height 16
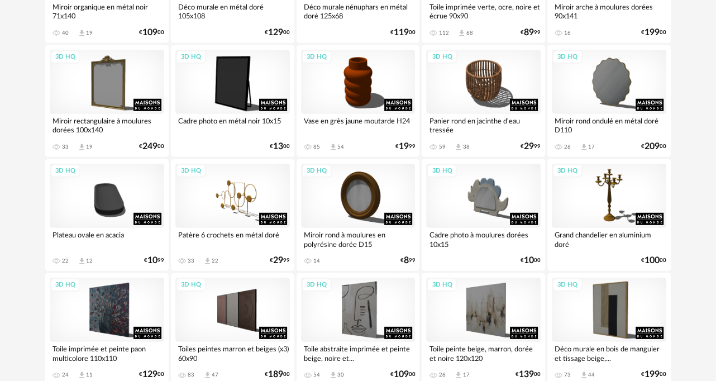
scroll to position [4941, 0]
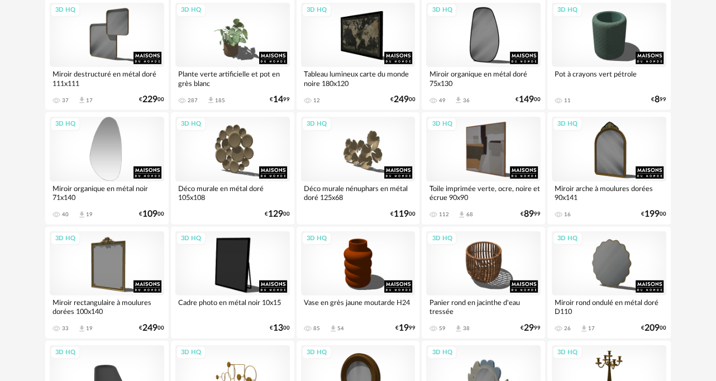
click at [90, 140] on div "3D HQ" at bounding box center [107, 149] width 114 height 64
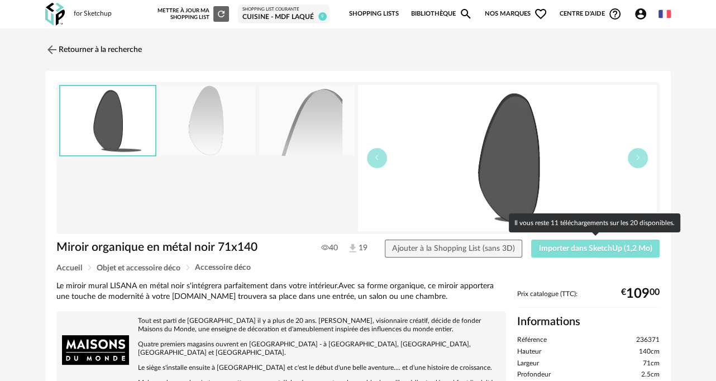
click at [615, 251] on span "Importer dans SketchUp (1,2 Mo)" at bounding box center [595, 249] width 113 height 8
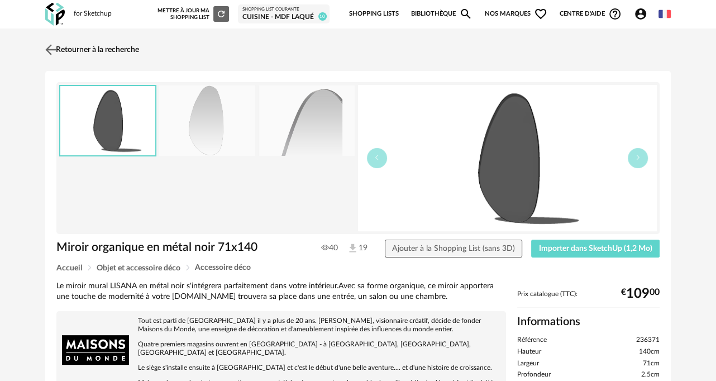
click at [57, 46] on img at bounding box center [51, 49] width 16 height 16
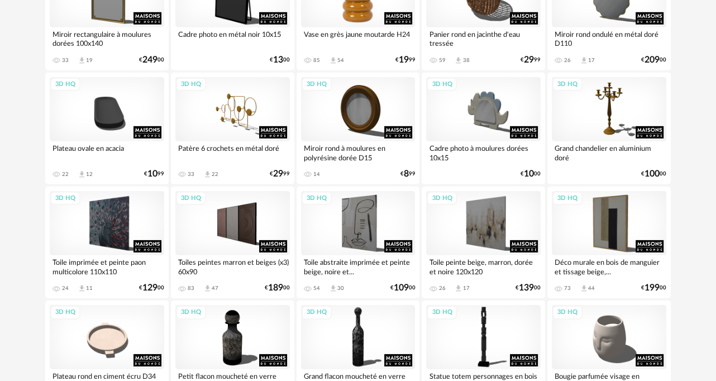
scroll to position [5276, 0]
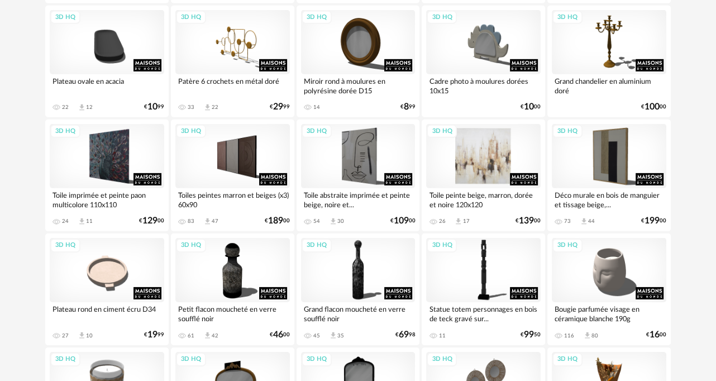
click at [484, 156] on div "3D HQ" at bounding box center [483, 156] width 114 height 64
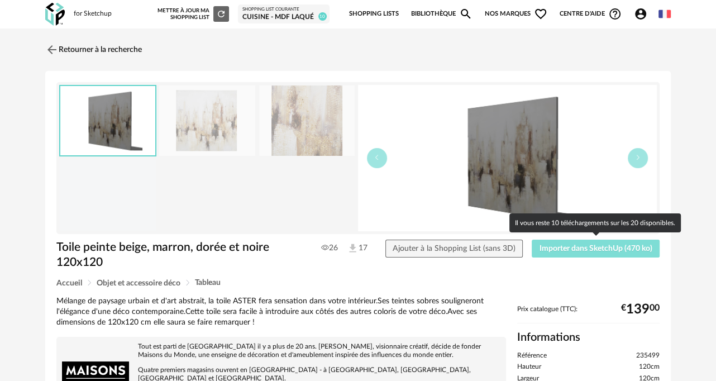
click at [571, 246] on span "Importer dans SketchUp (470 ko)" at bounding box center [595, 249] width 113 height 8
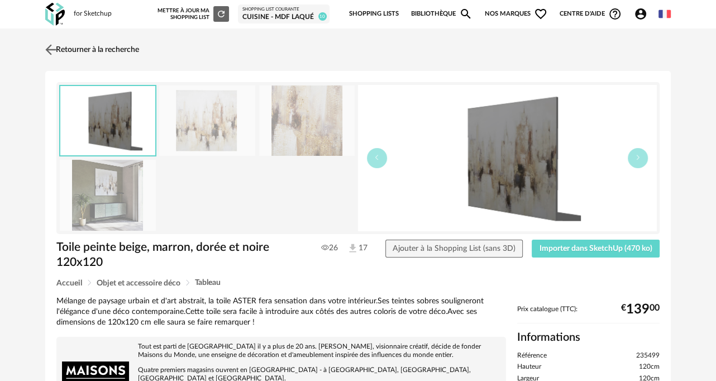
click at [46, 50] on img at bounding box center [51, 49] width 16 height 16
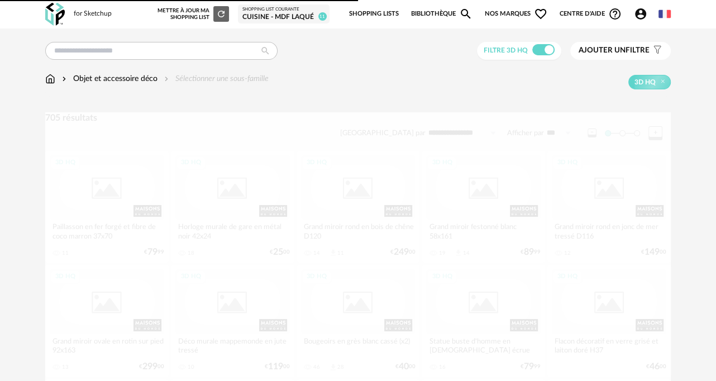
scroll to position [5276, 0]
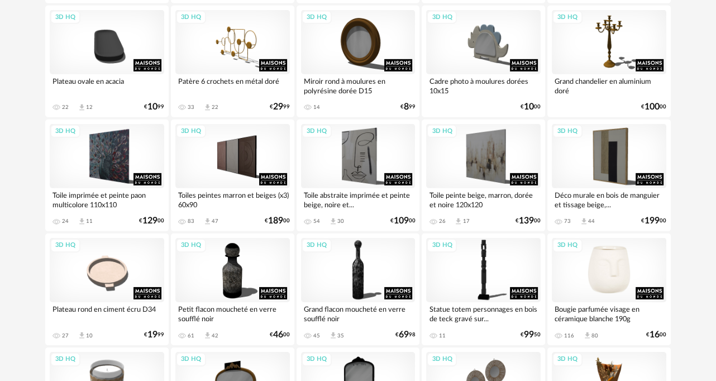
click at [605, 284] on div "3D HQ" at bounding box center [609, 270] width 114 height 64
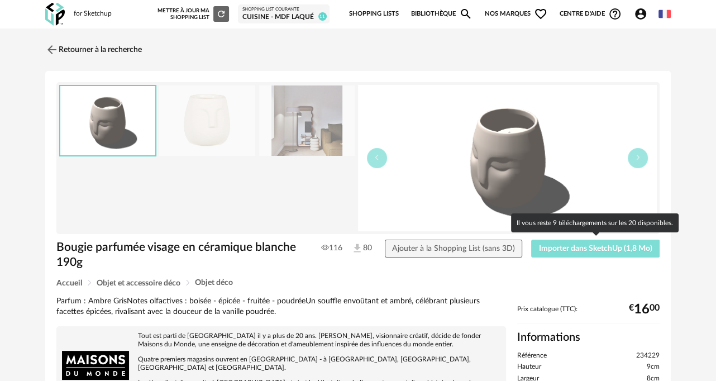
click at [571, 240] on button "Importer dans SketchUp (1,8 Mo)" at bounding box center [595, 249] width 128 height 18
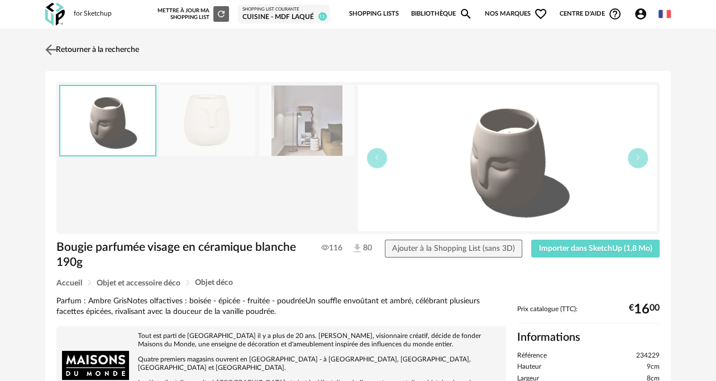
click at [48, 45] on img at bounding box center [51, 49] width 16 height 16
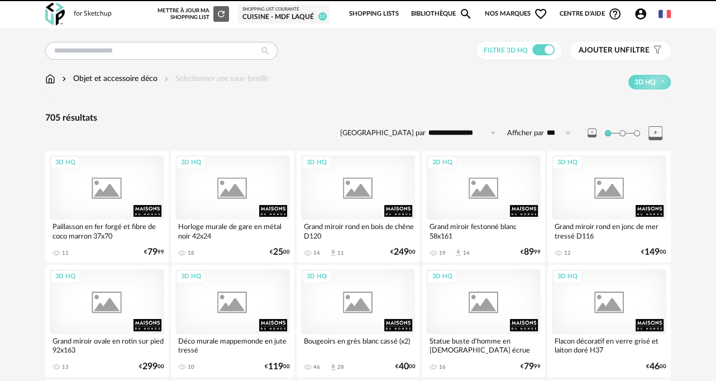
scroll to position [5276, 0]
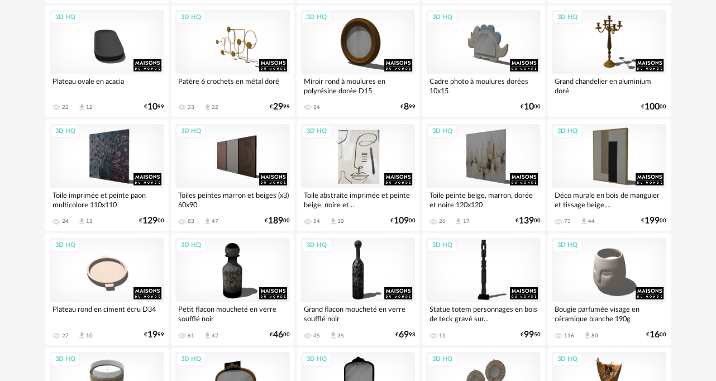
click at [374, 161] on div "3D HQ" at bounding box center [358, 156] width 114 height 64
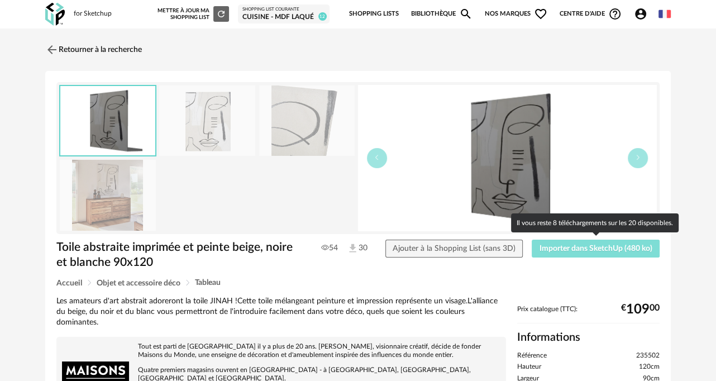
click at [605, 248] on span "Importer dans SketchUp (480 ko)" at bounding box center [595, 249] width 113 height 8
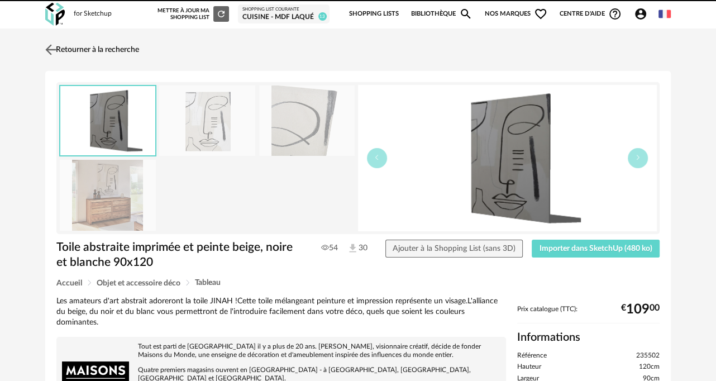
click at [48, 46] on img at bounding box center [51, 49] width 16 height 16
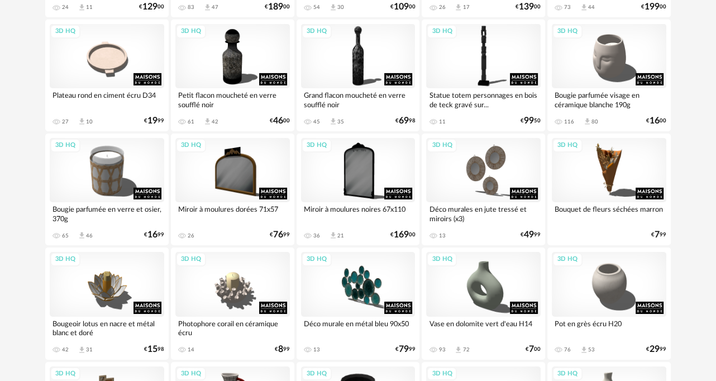
scroll to position [5611, 0]
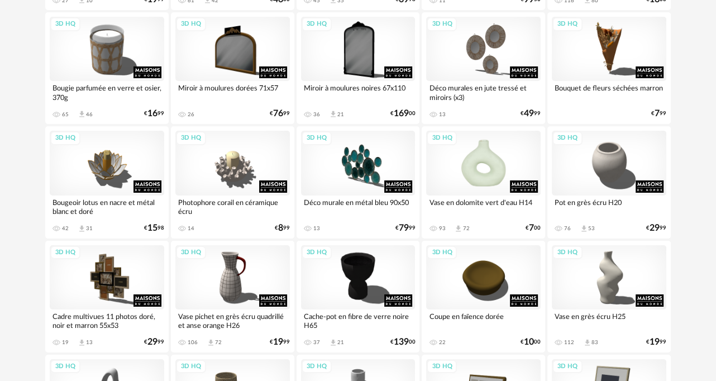
click at [481, 165] on div "3D HQ" at bounding box center [483, 163] width 114 height 64
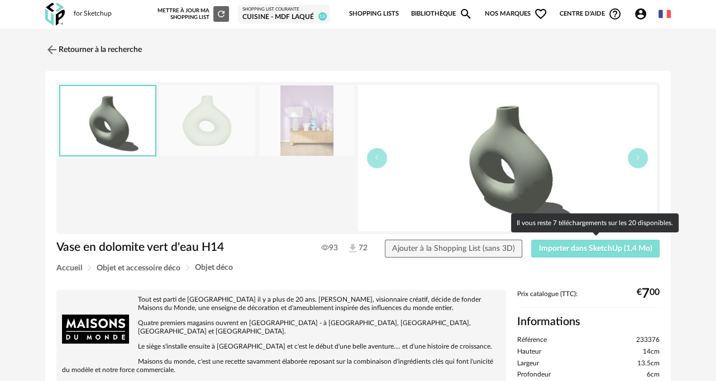
click at [604, 245] on span "Importer dans SketchUp (1,4 Mo)" at bounding box center [595, 249] width 113 height 8
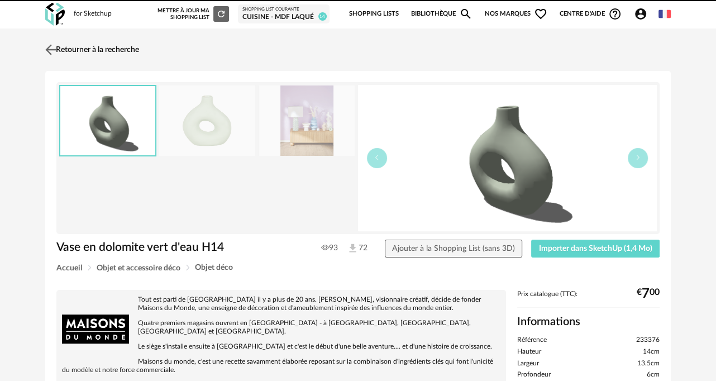
click at [50, 46] on img at bounding box center [51, 49] width 16 height 16
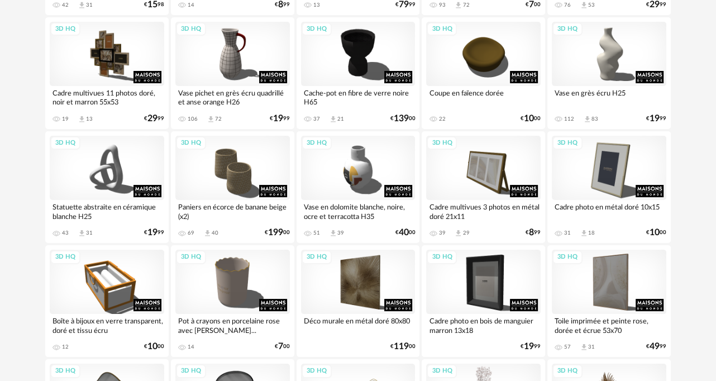
scroll to position [5890, 0]
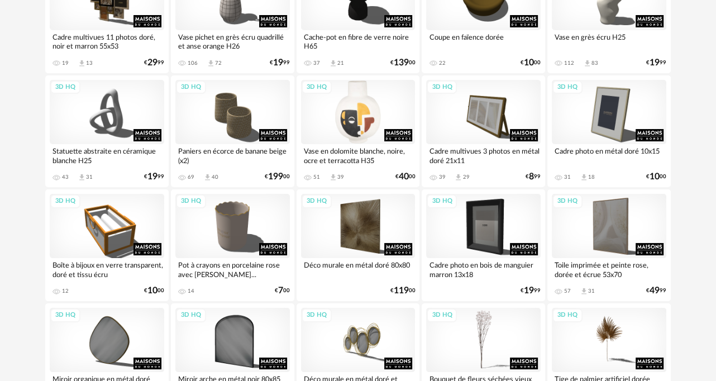
click at [371, 111] on div "3D HQ" at bounding box center [358, 112] width 114 height 64
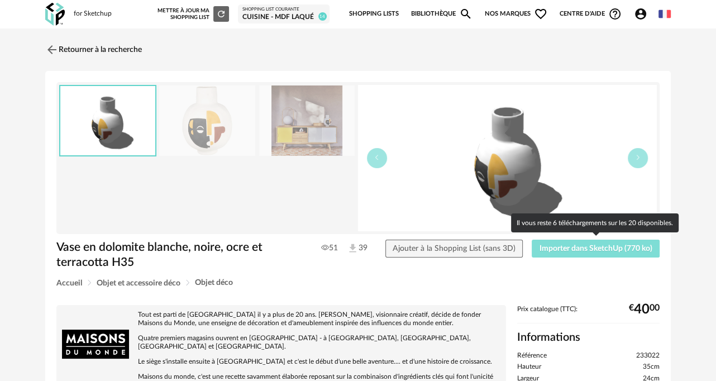
click at [570, 247] on span "Importer dans SketchUp (770 ko)" at bounding box center [595, 249] width 113 height 8
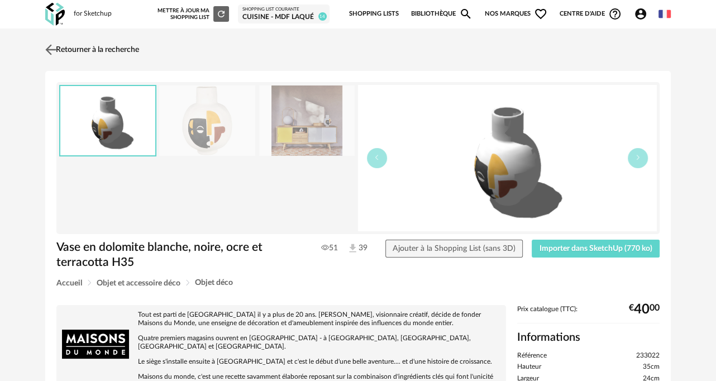
click at [47, 47] on img at bounding box center [51, 49] width 16 height 16
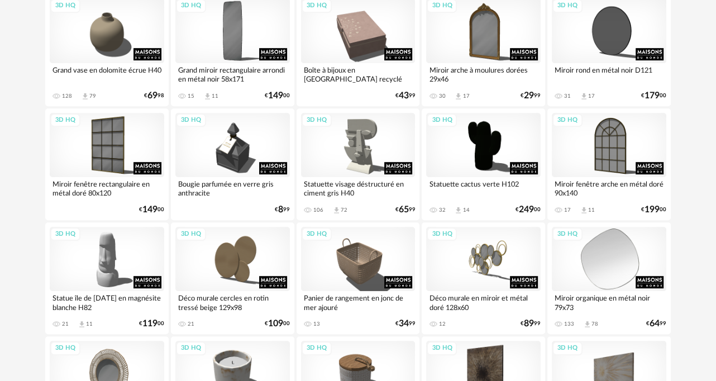
scroll to position [6301, 0]
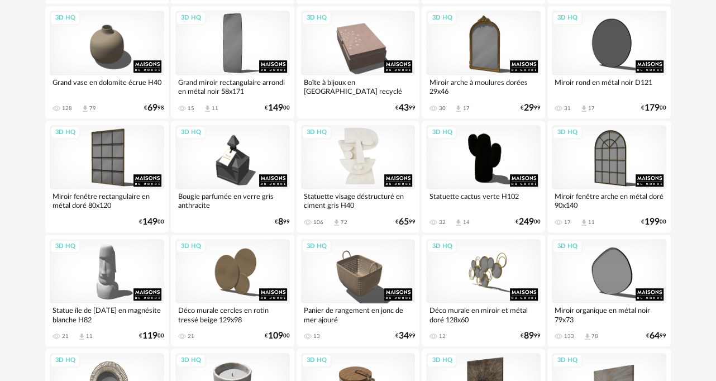
click at [347, 151] on div "3D HQ" at bounding box center [358, 157] width 114 height 64
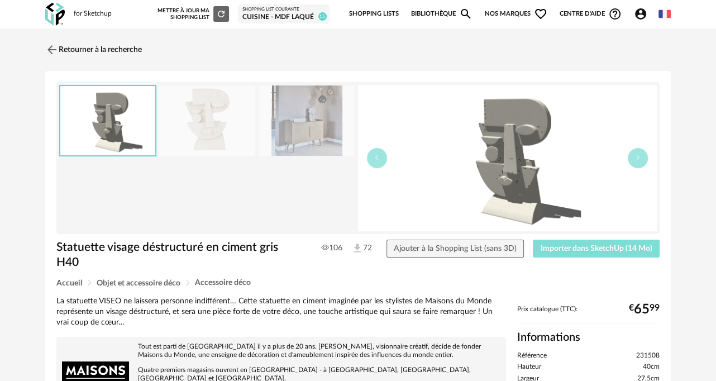
click at [547, 241] on button "Importer dans SketchUp (14 Mo)" at bounding box center [596, 249] width 127 height 18
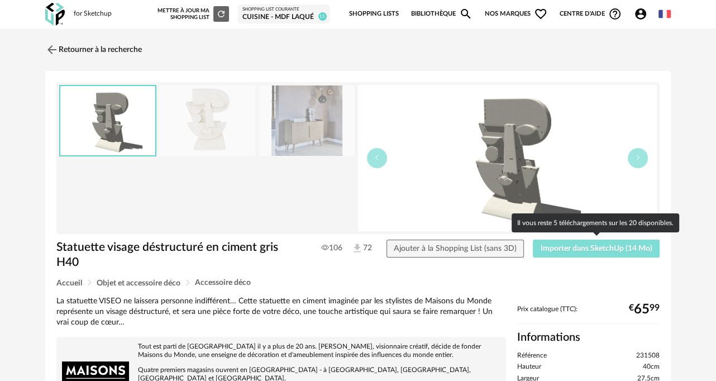
click at [588, 248] on span "Importer dans SketchUp (14 Mo)" at bounding box center [597, 249] width 112 height 8
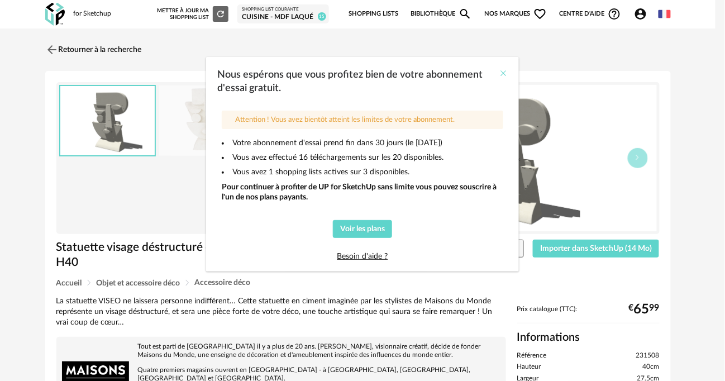
click at [504, 70] on icon "Close" at bounding box center [503, 73] width 9 height 9
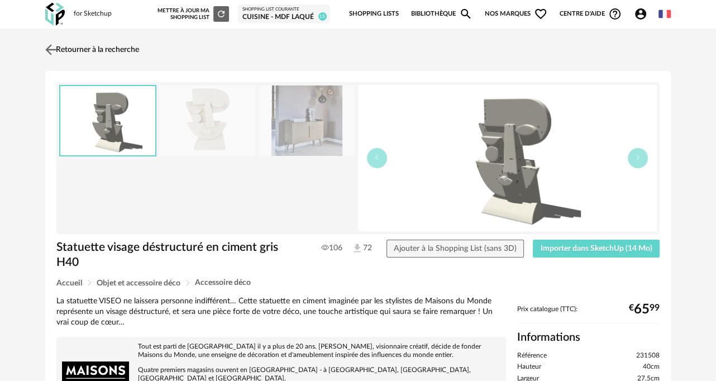
click at [60, 51] on link "Retourner à la recherche" at bounding box center [90, 49] width 97 height 25
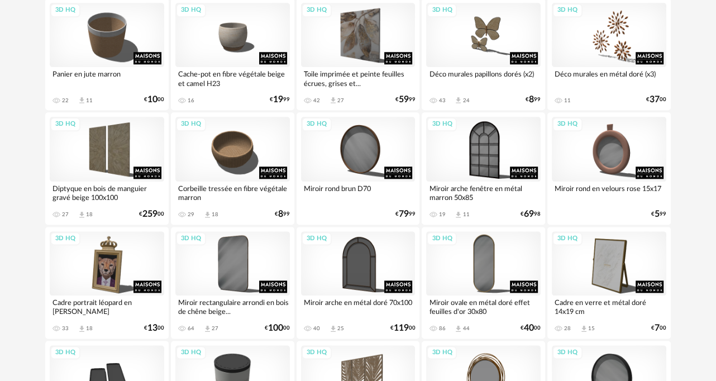
scroll to position [6971, 0]
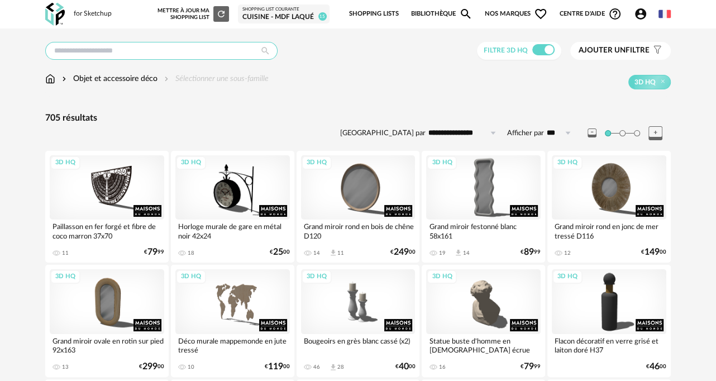
click at [172, 49] on input "text" at bounding box center [161, 51] width 232 height 18
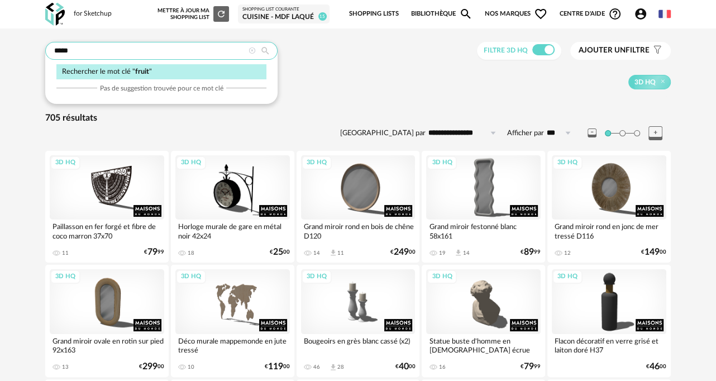
type input "*****"
type input "**********"
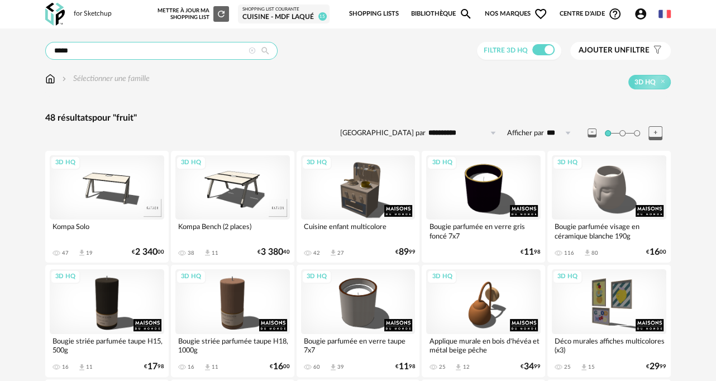
click at [82, 46] on input "*****" at bounding box center [161, 51] width 232 height 18
drag, startPoint x: 80, startPoint y: 51, endPoint x: -44, endPoint y: 37, distance: 125.2
click at [61, 11] on img at bounding box center [55, 14] width 20 height 23
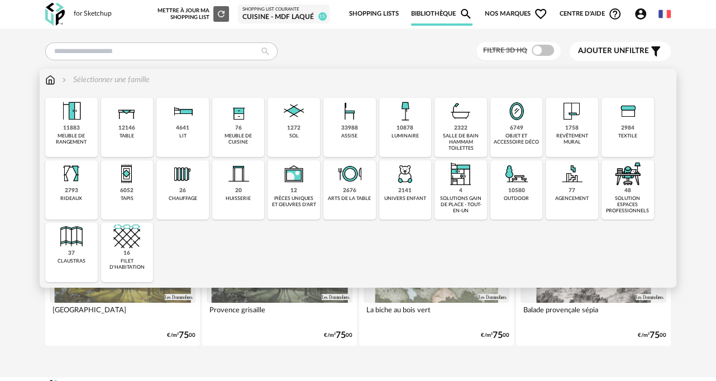
click at [304, 114] on img at bounding box center [293, 111] width 27 height 27
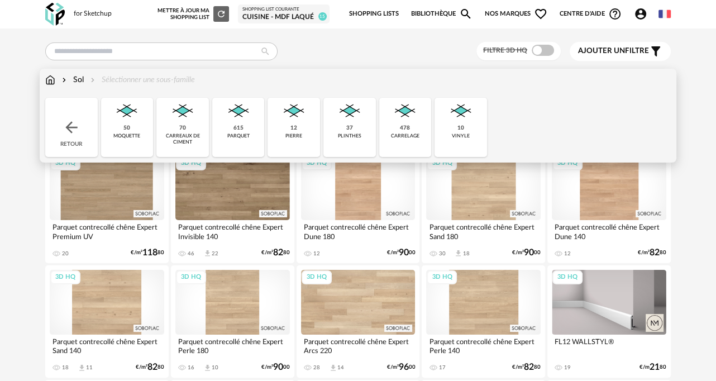
click at [289, 108] on img at bounding box center [293, 111] width 27 height 27
